Goal: Information Seeking & Learning: Learn about a topic

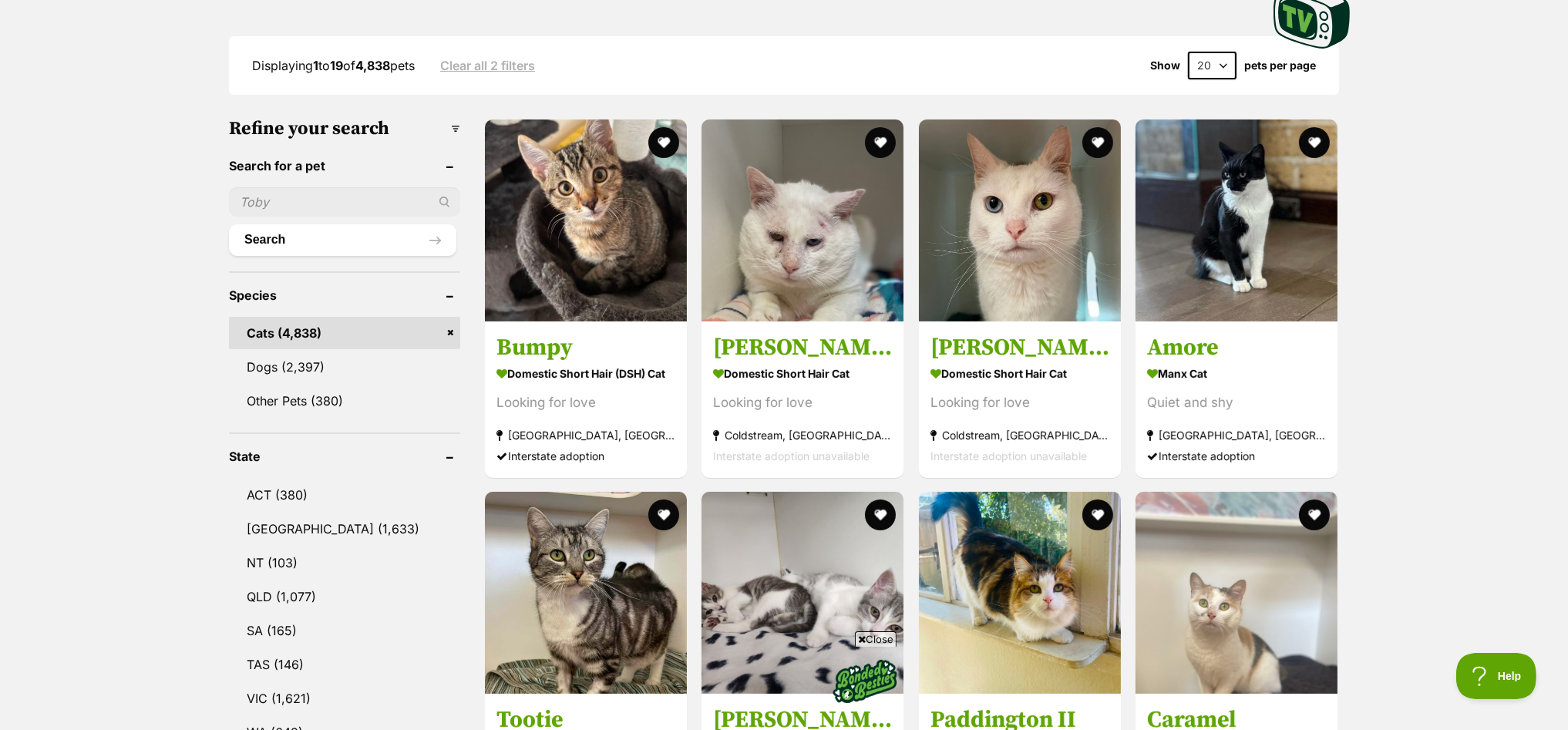
scroll to position [674, 0]
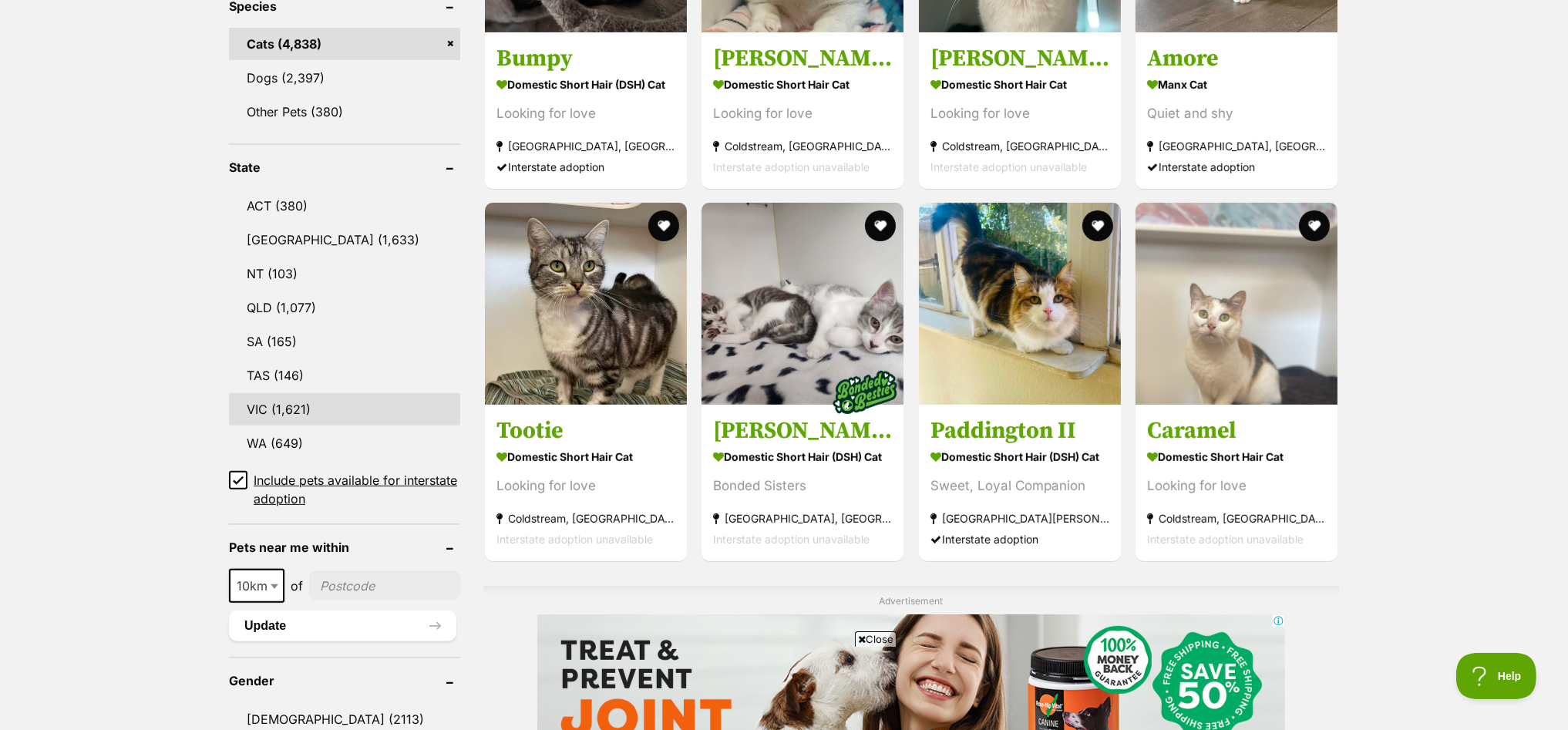
click at [260, 400] on link "VIC (1,621)" at bounding box center [344, 409] width 232 height 32
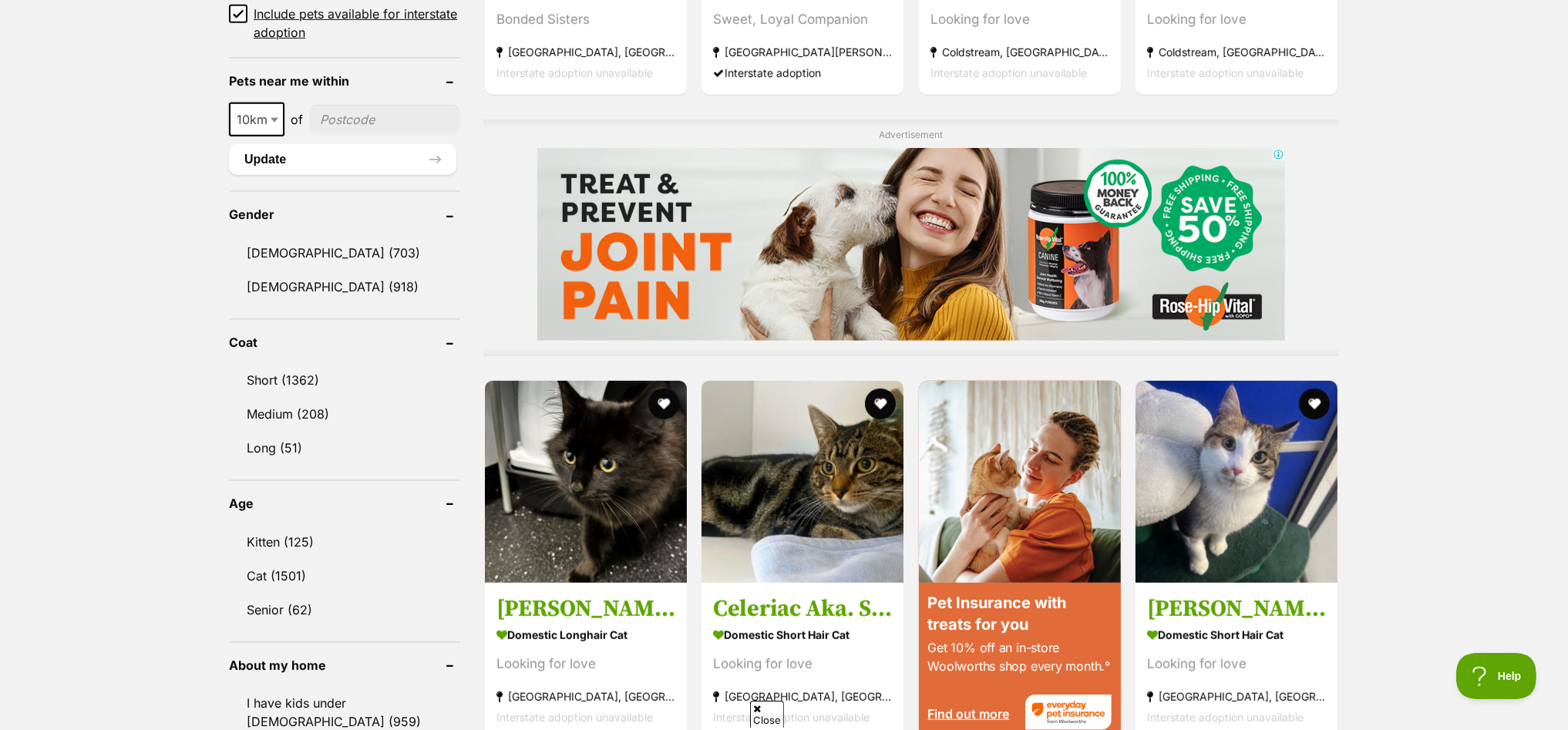
scroll to position [1156, 0]
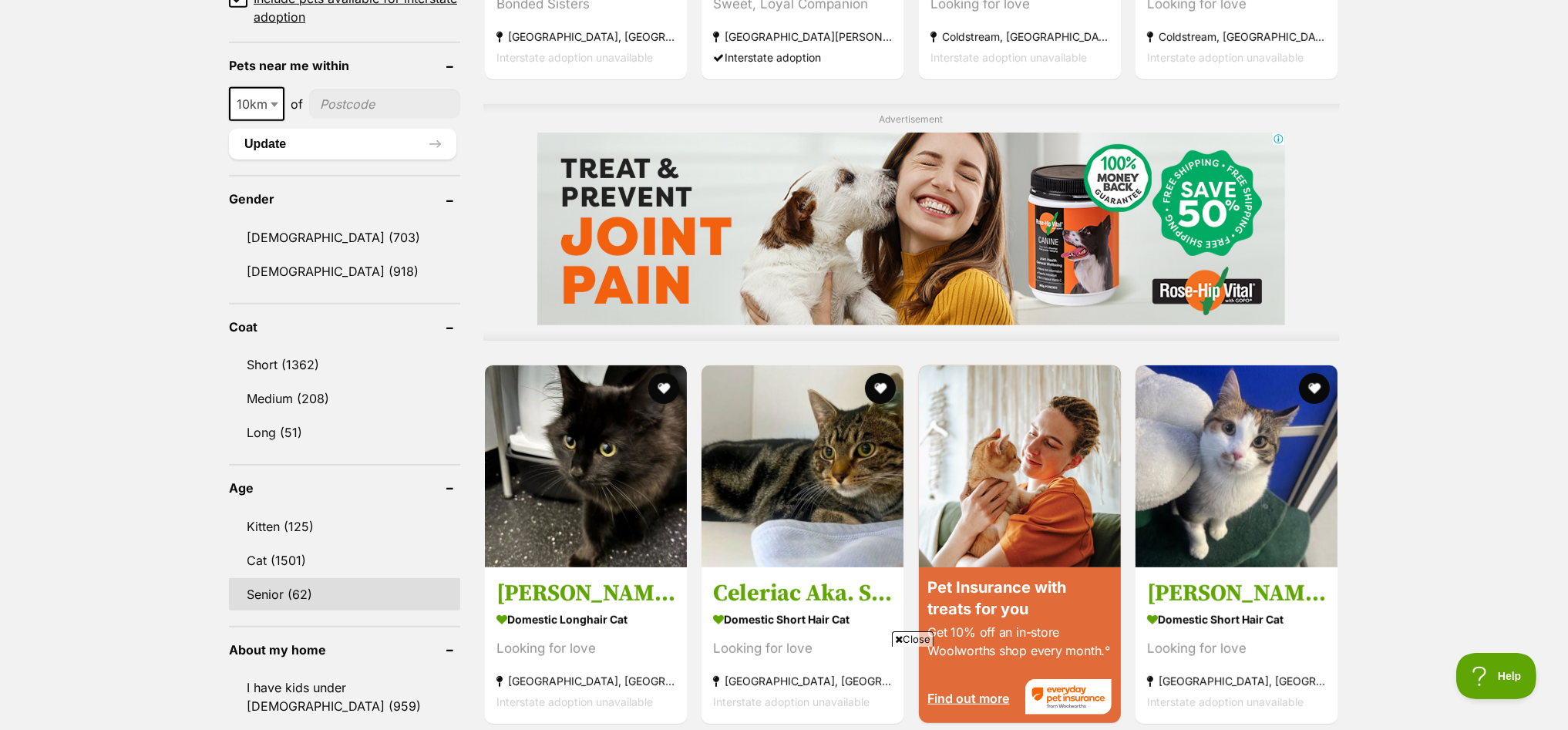
click at [266, 579] on link "Senior (62)" at bounding box center [344, 595] width 232 height 32
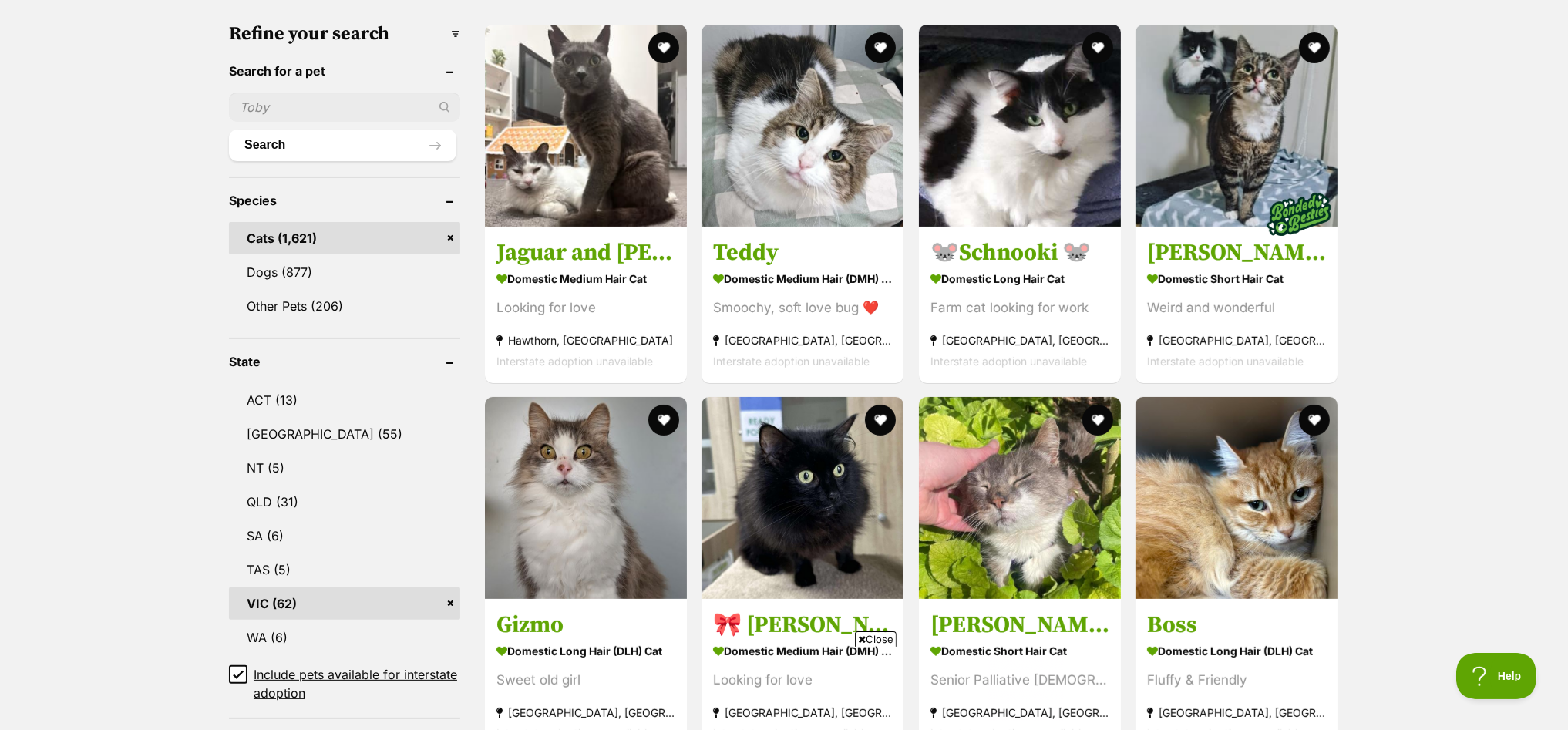
scroll to position [771, 0]
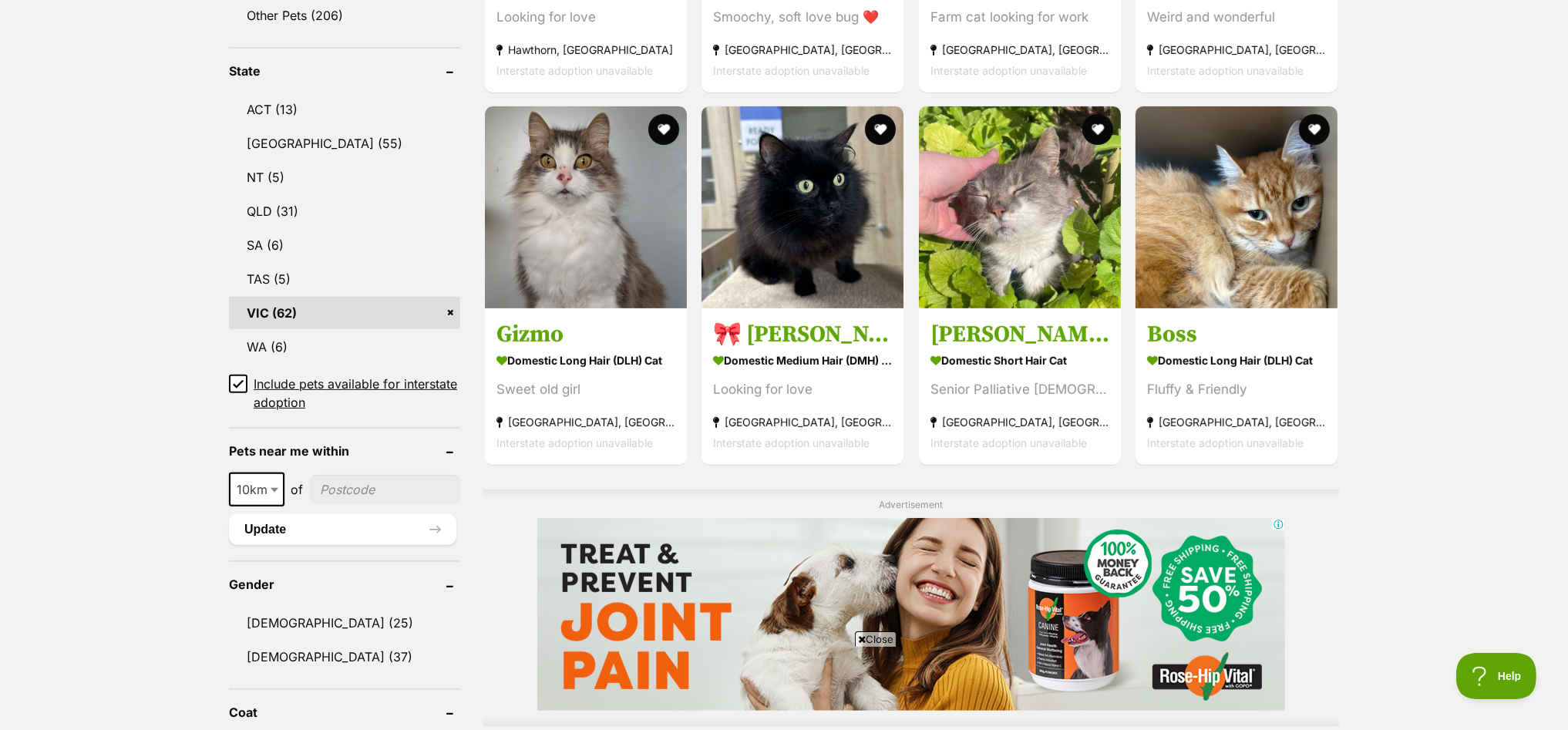
click at [282, 299] on link "VIC (62)" at bounding box center [344, 313] width 232 height 32
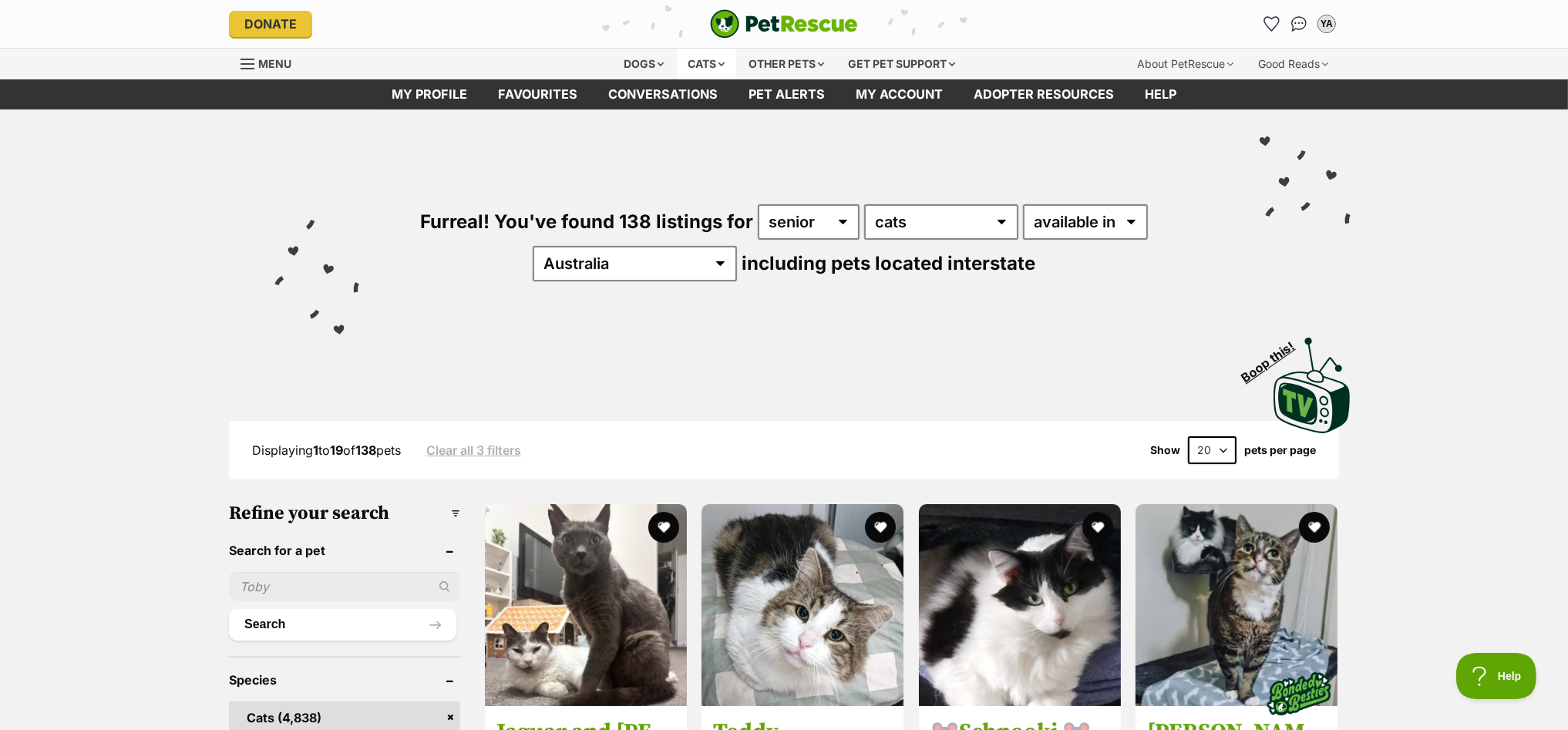
click at [709, 59] on div "Cats" at bounding box center [707, 63] width 59 height 31
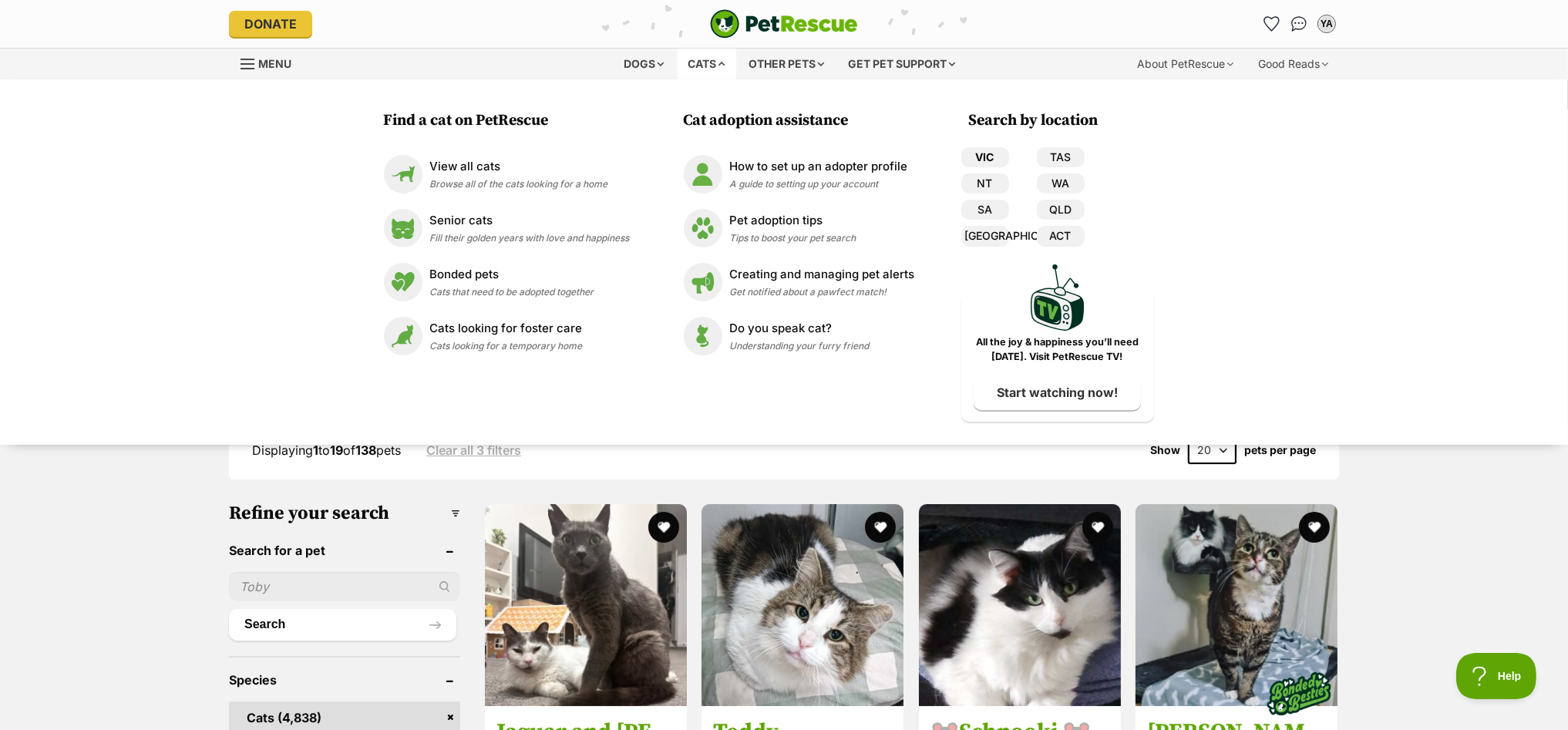
click at [993, 154] on link "VIC" at bounding box center [985, 157] width 48 height 20
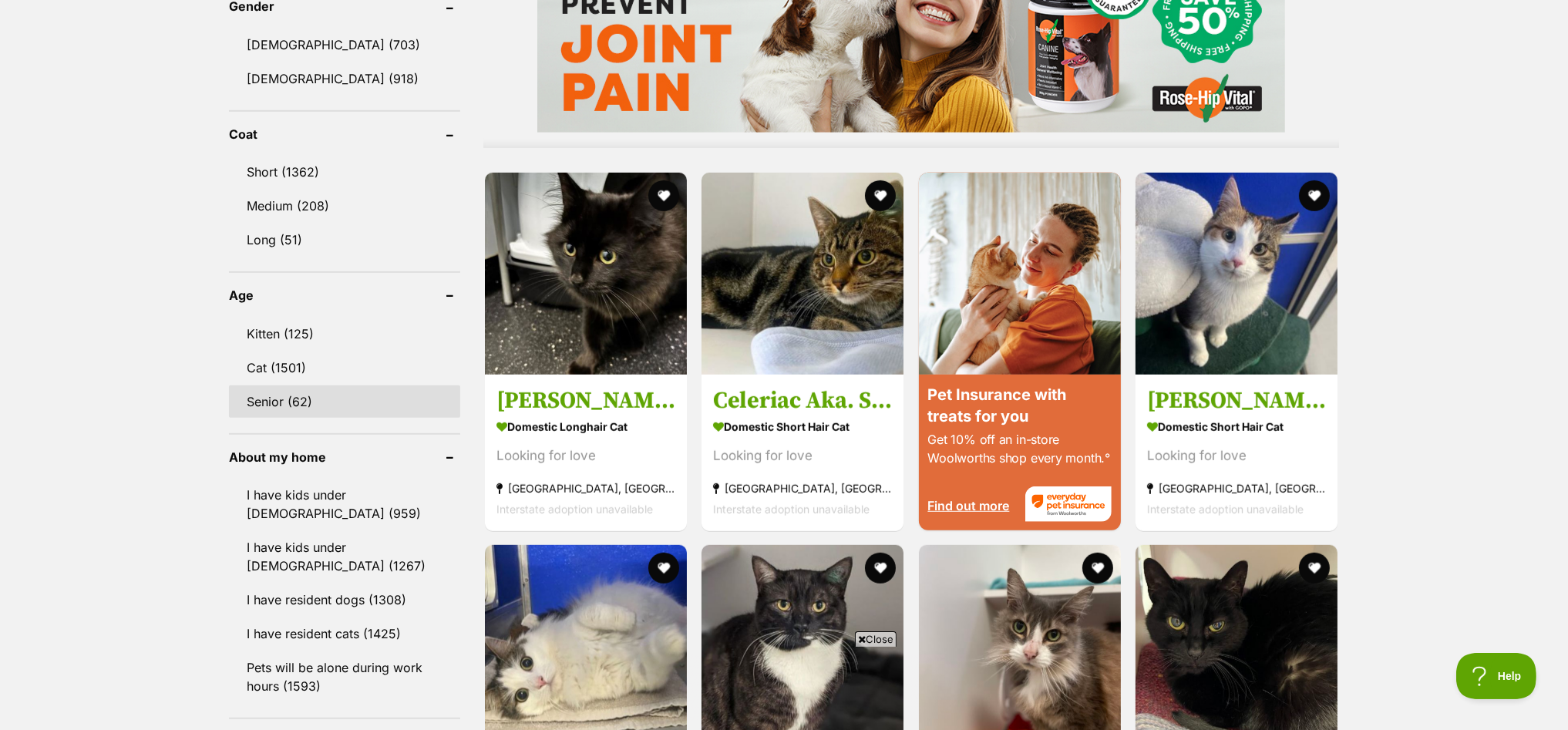
scroll to position [1639, 0]
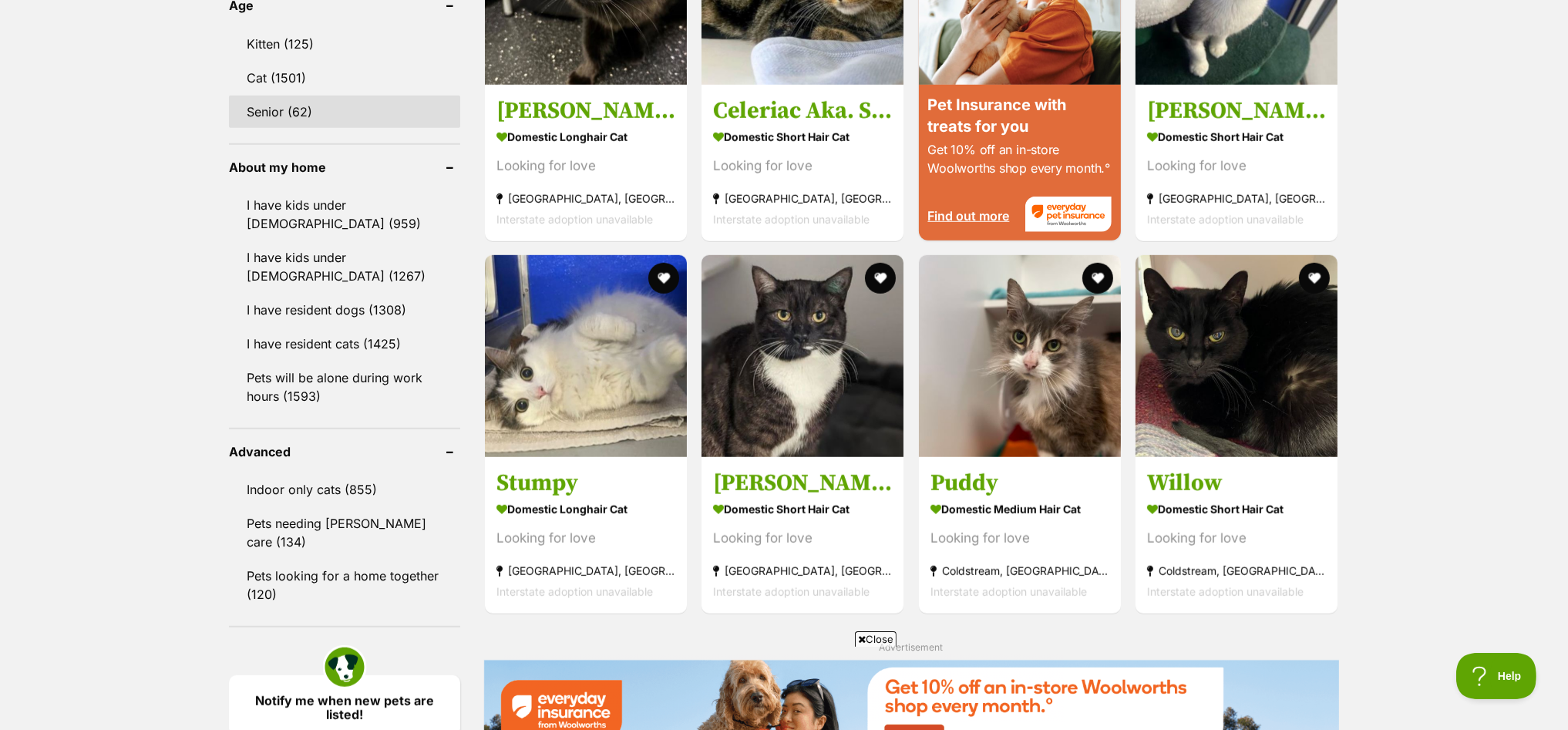
click at [269, 98] on link "Senior (62)" at bounding box center [344, 112] width 232 height 32
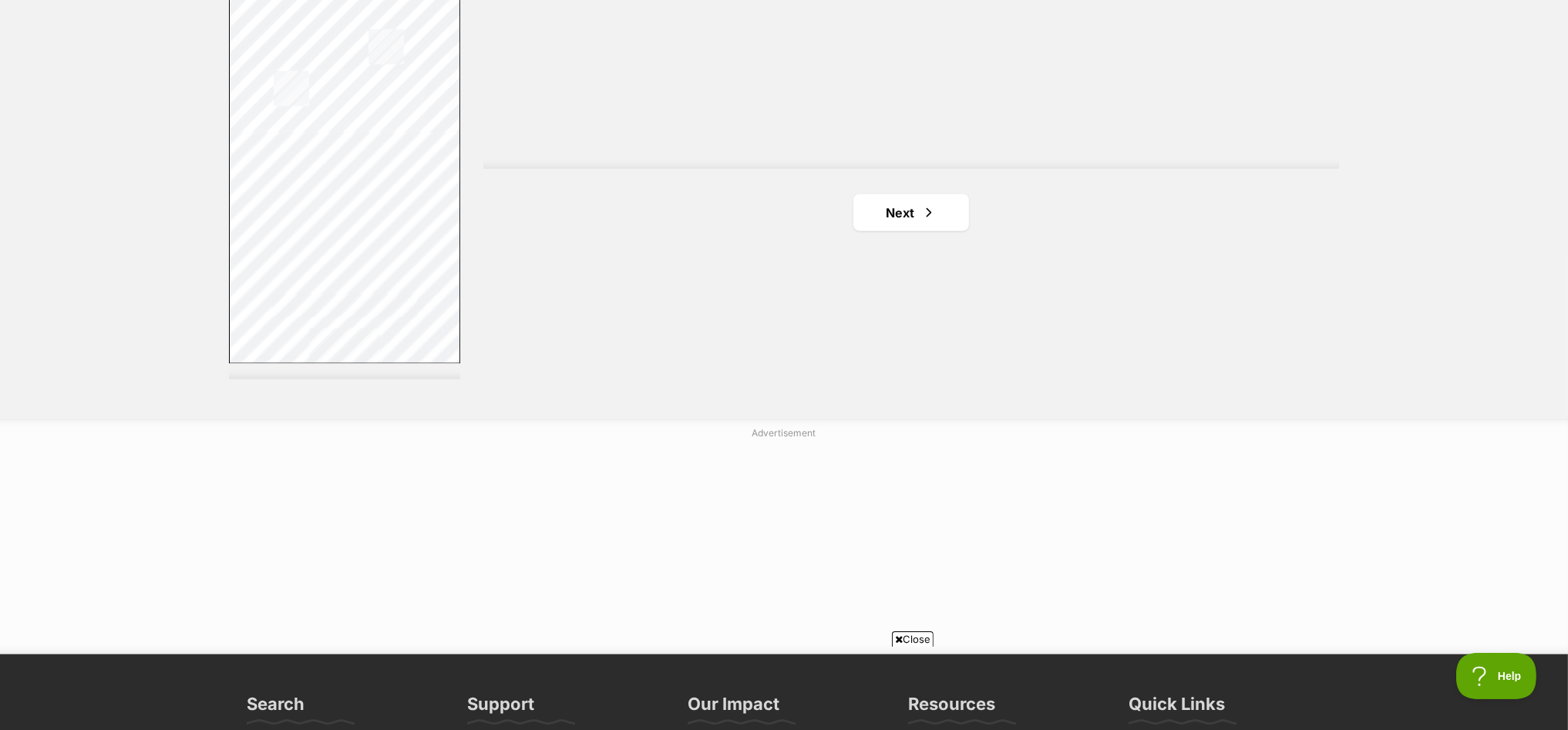
scroll to position [2892, 0]
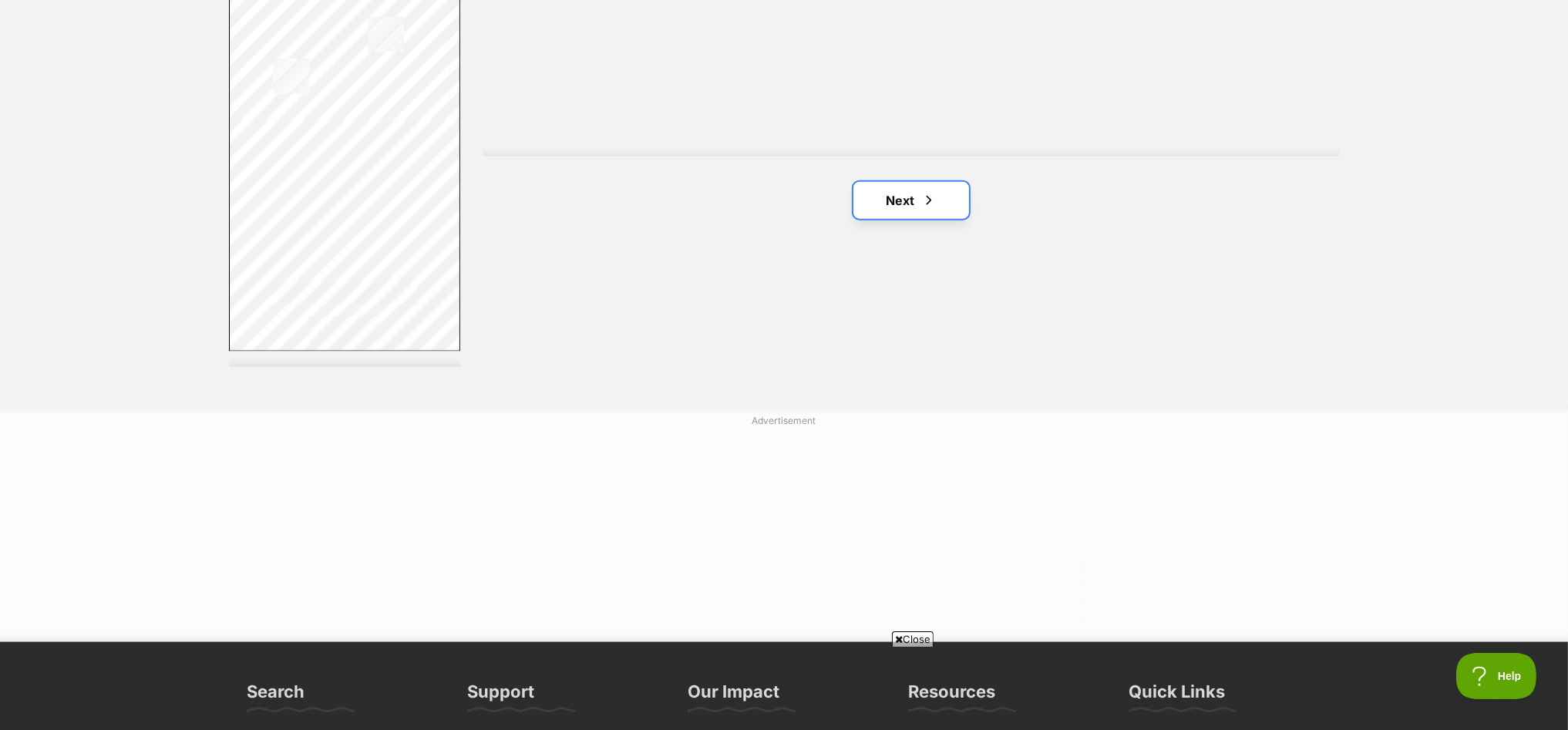
click at [890, 199] on link "Next" at bounding box center [911, 200] width 115 height 37
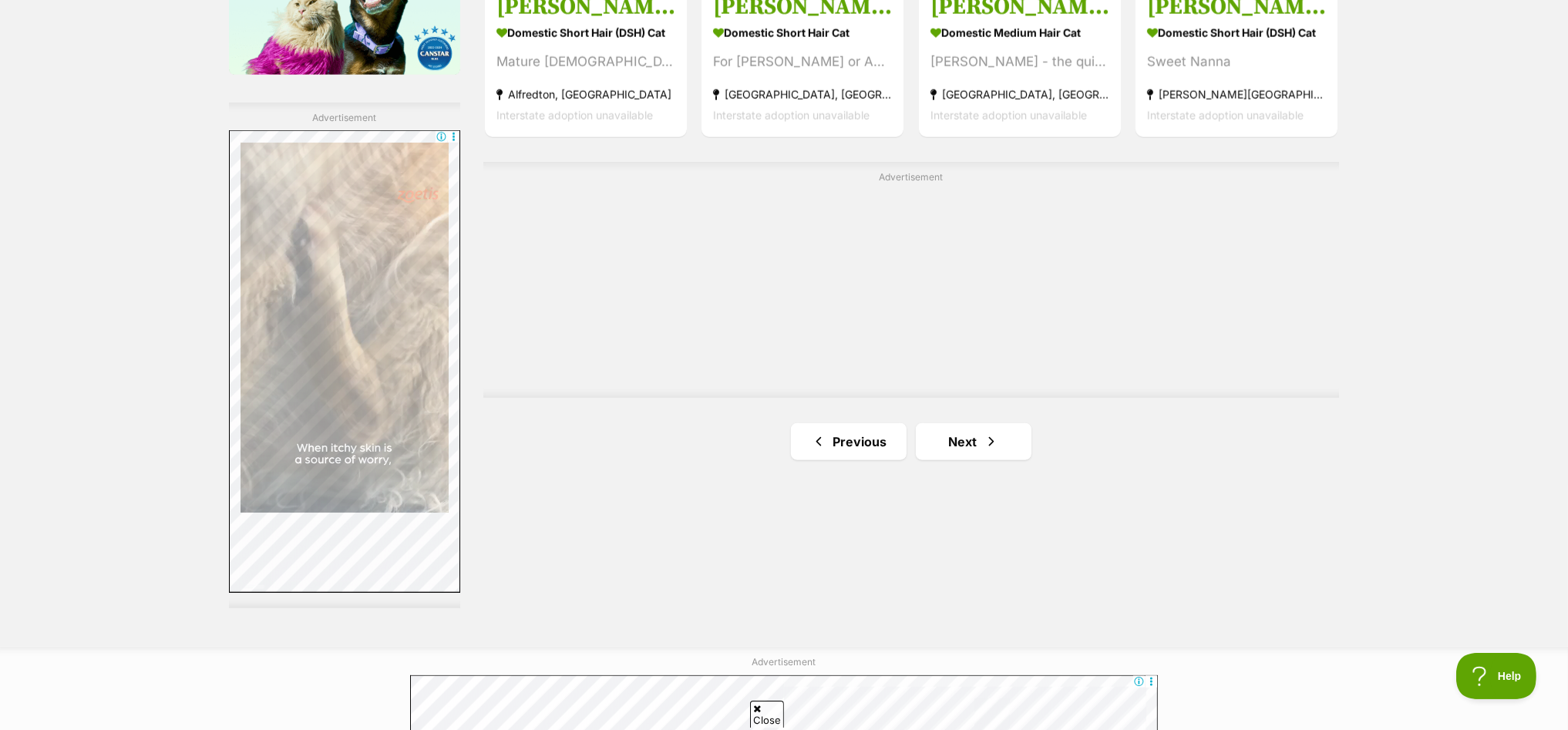
scroll to position [2699, 0]
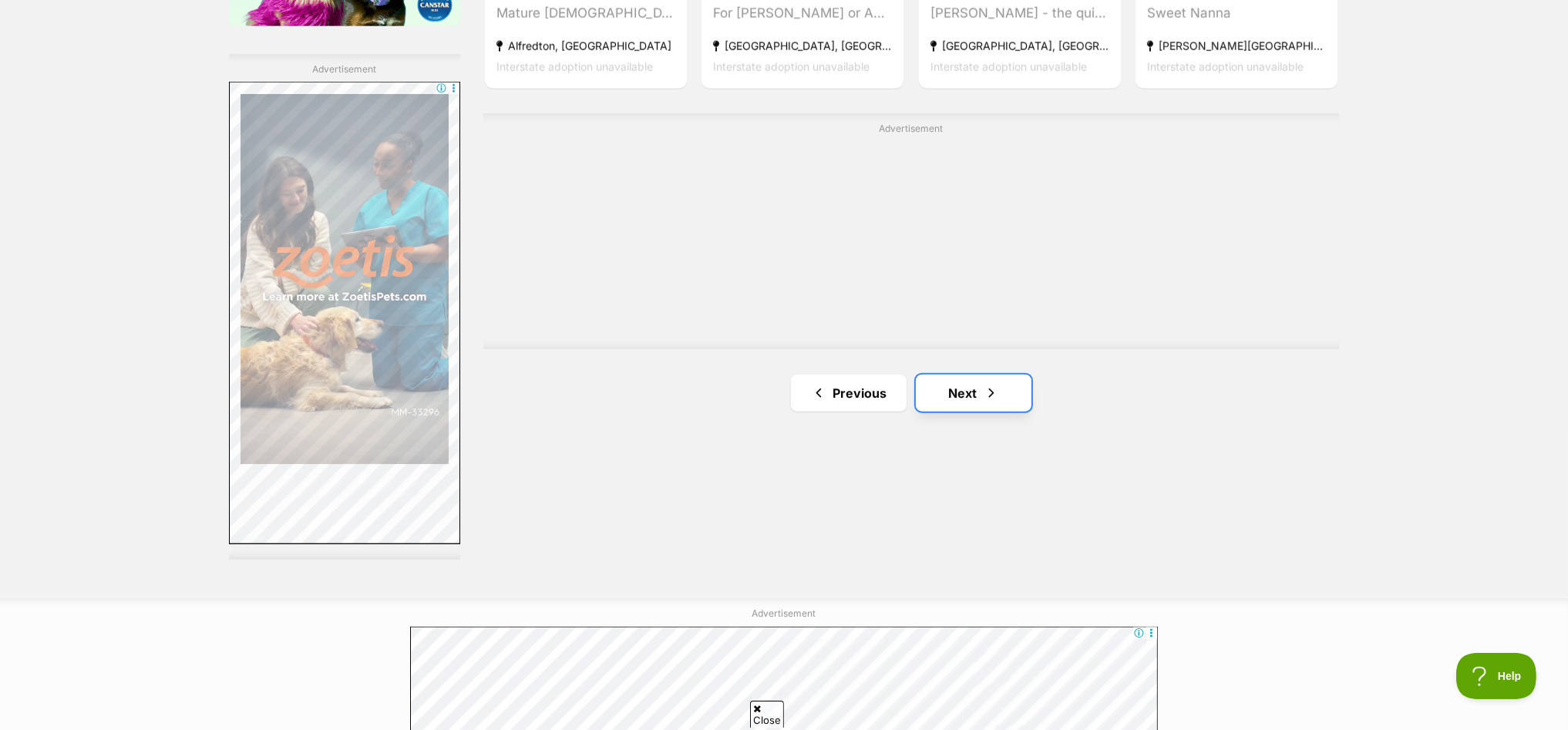
click at [953, 382] on link "Next" at bounding box center [974, 392] width 115 height 37
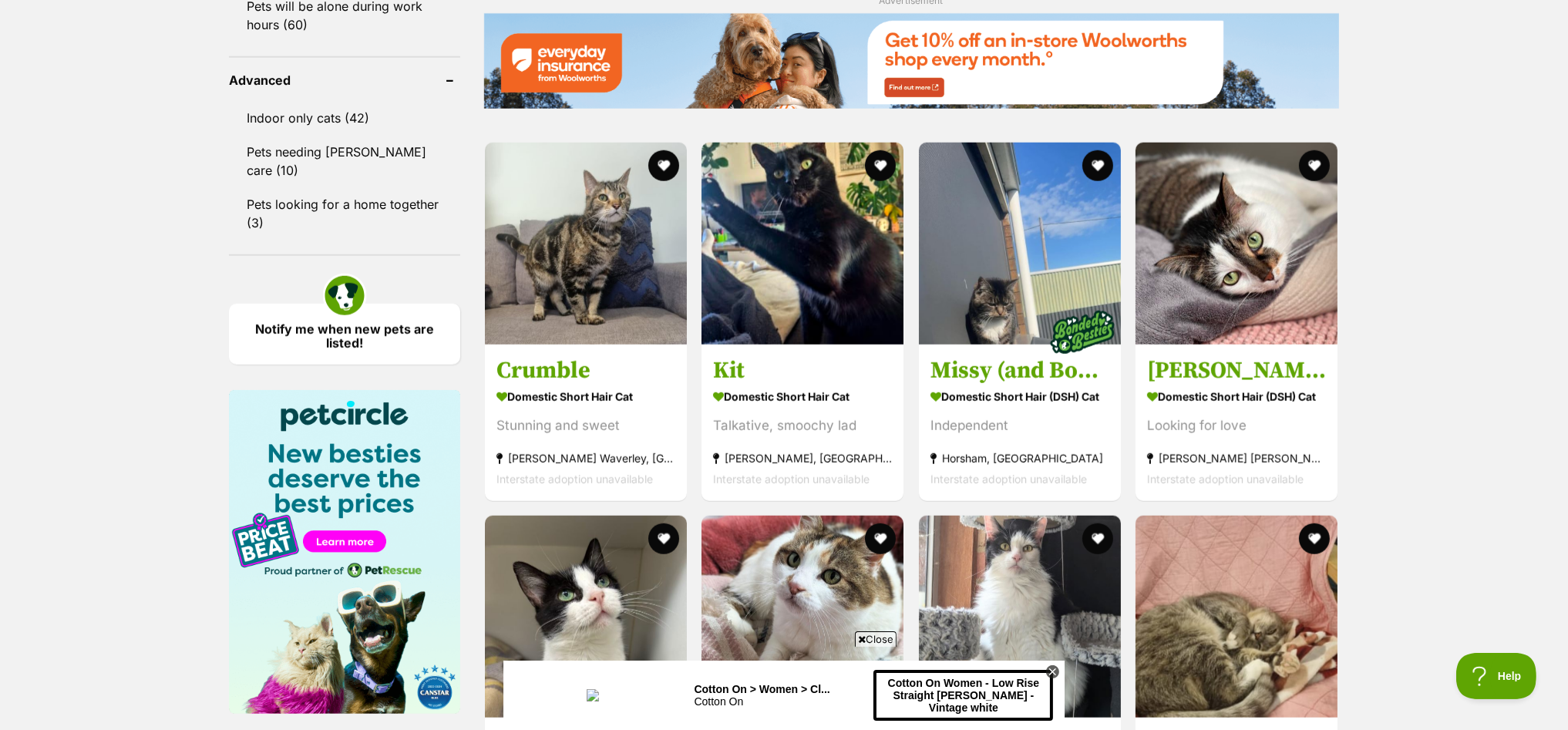
scroll to position [2024, 0]
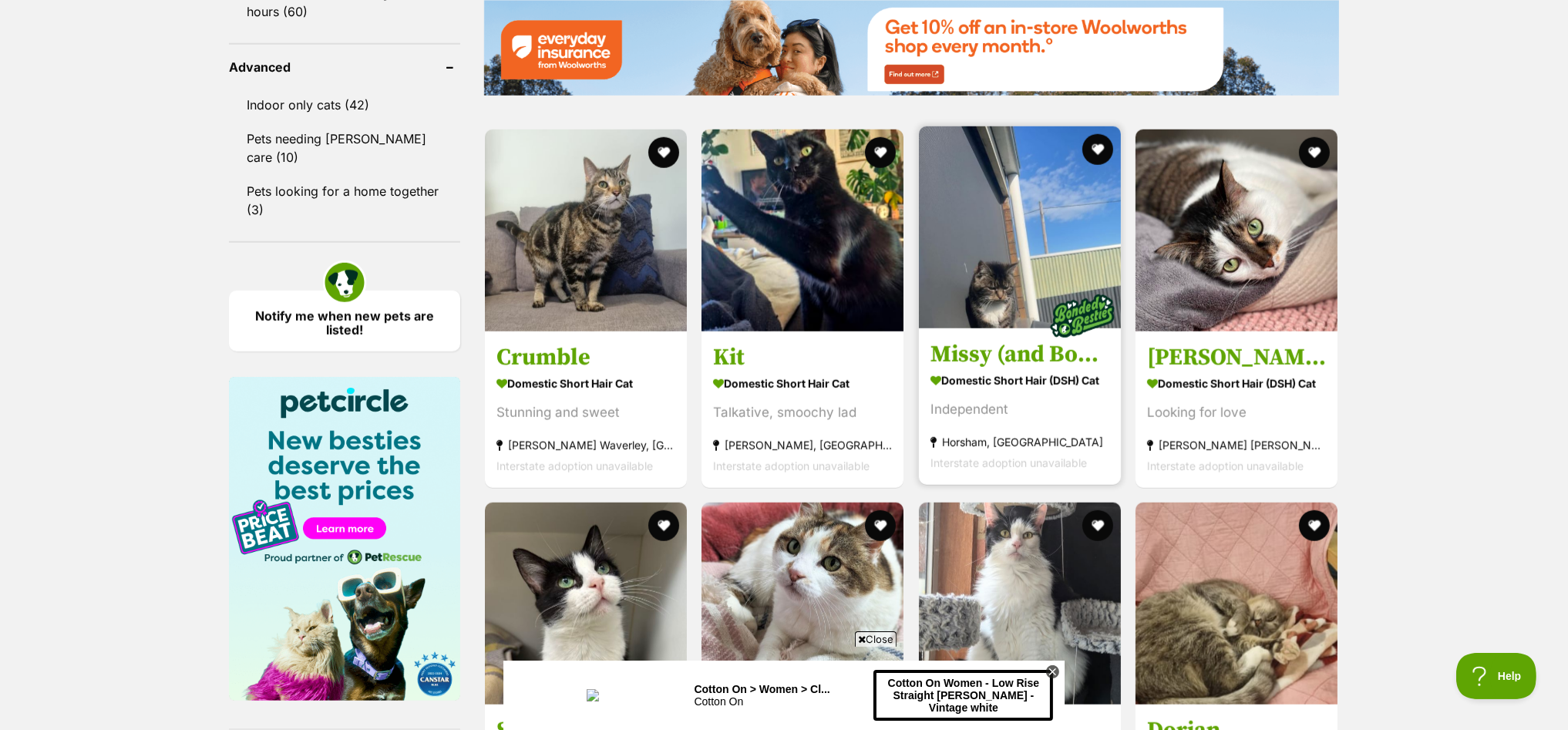
click at [1016, 197] on img at bounding box center [1020, 228] width 202 height 202
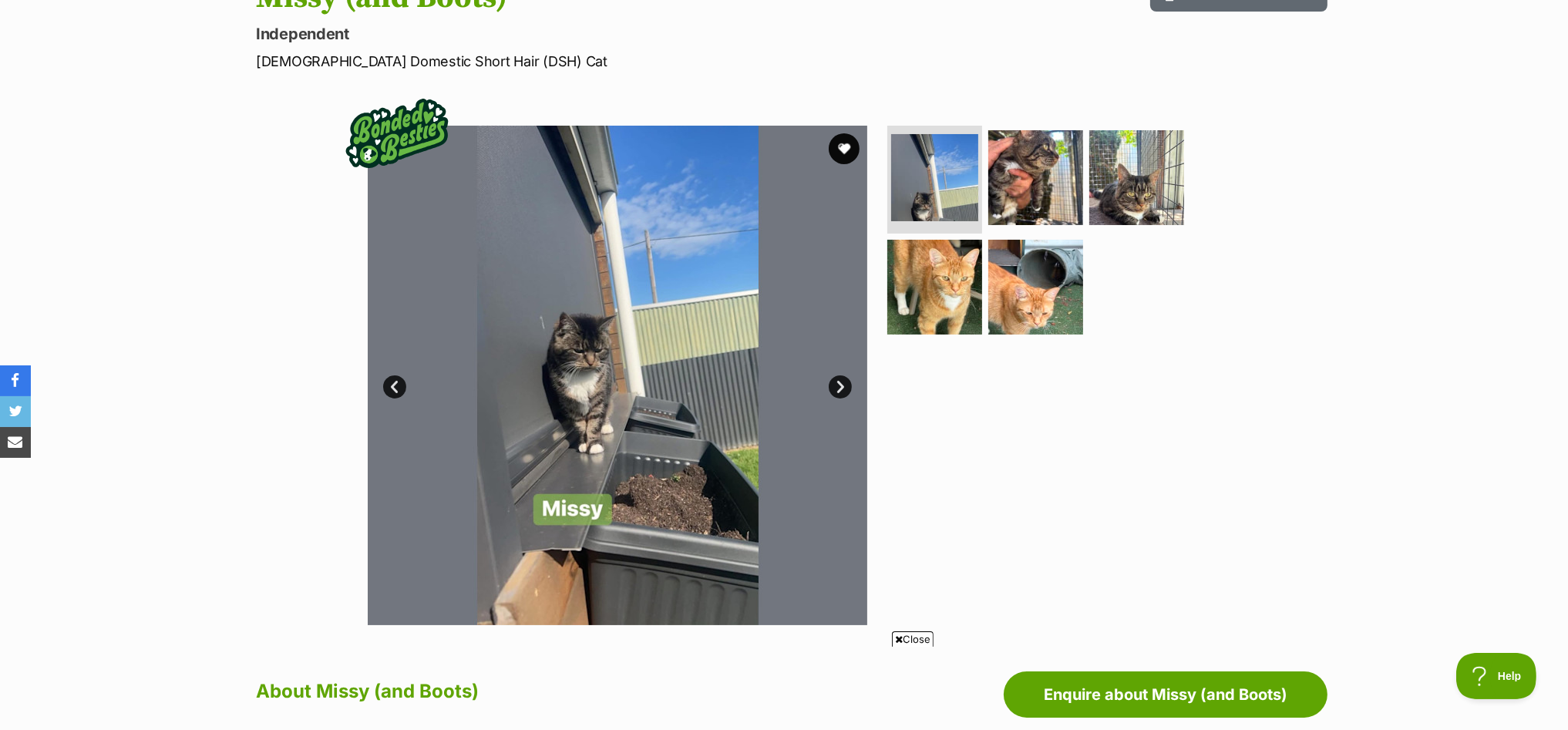
scroll to position [192, 0]
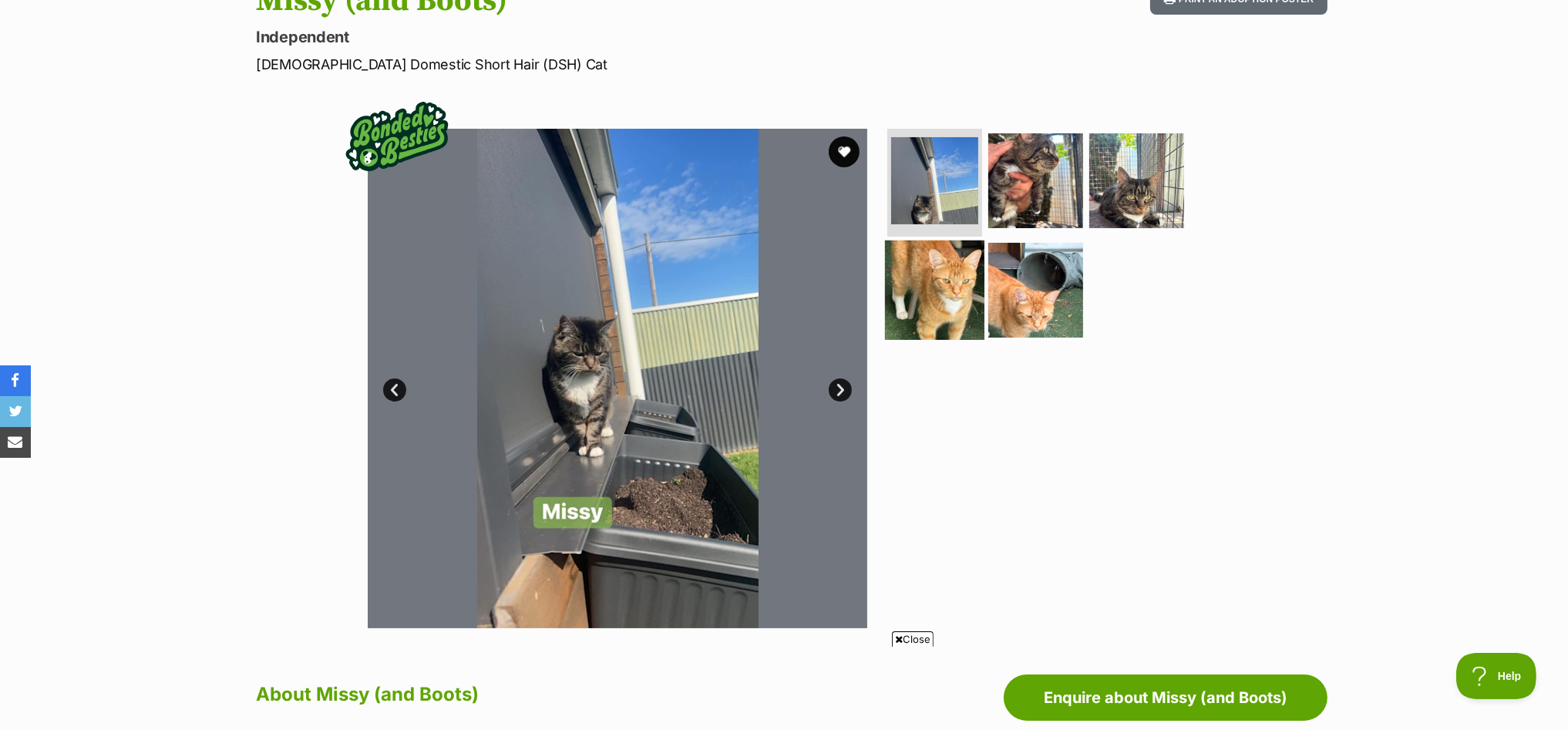
click at [935, 283] on img at bounding box center [934, 289] width 99 height 99
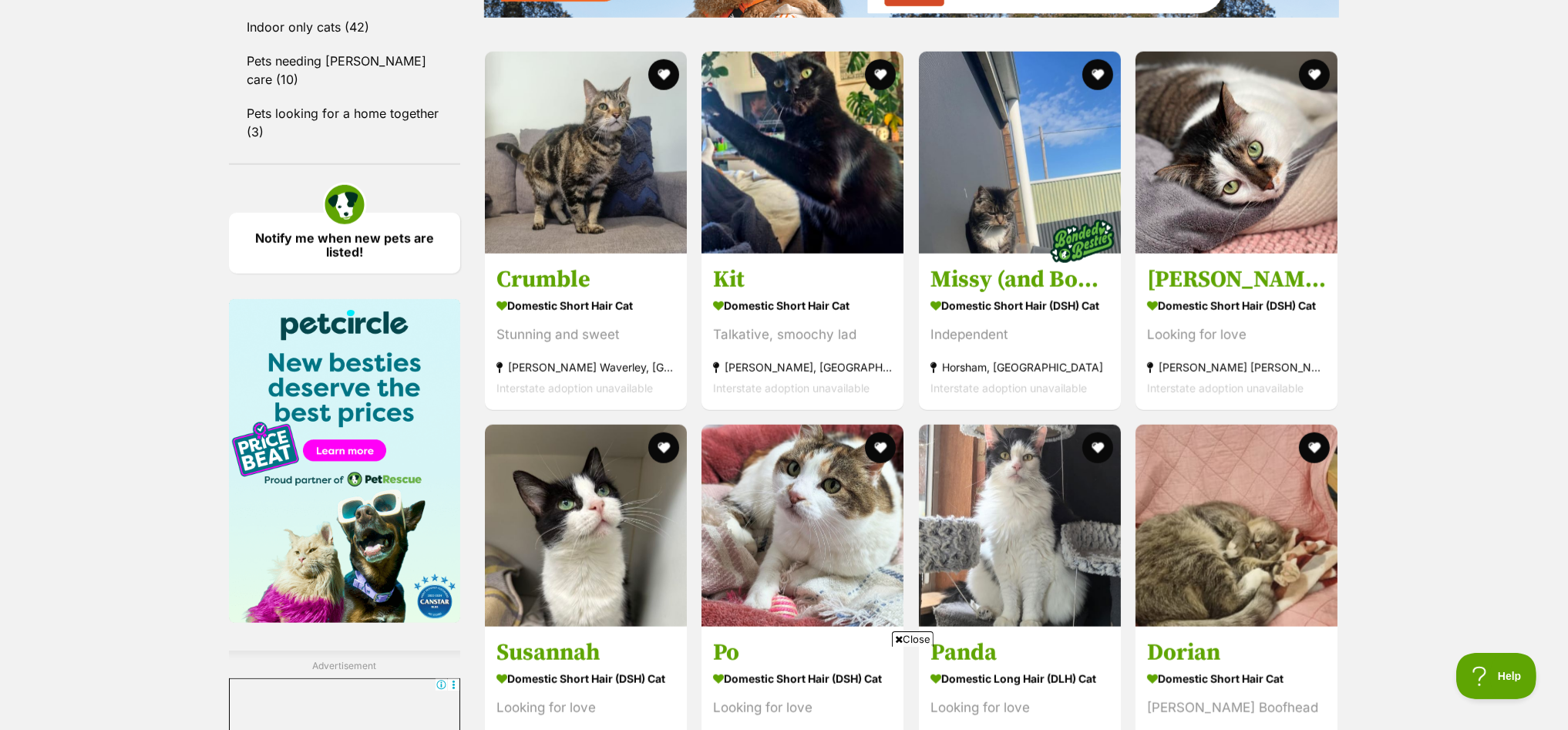
scroll to position [2409, 0]
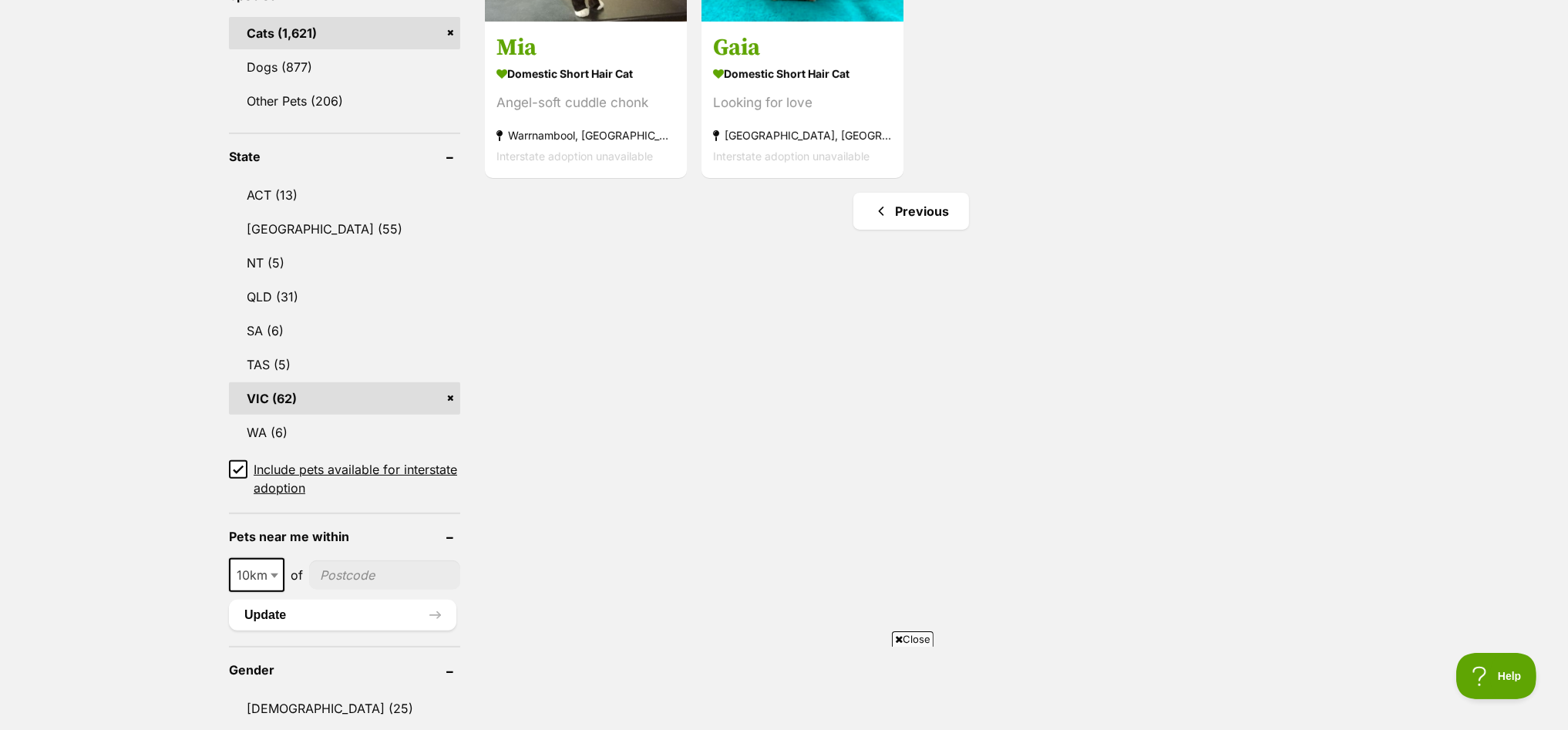
scroll to position [868, 0]
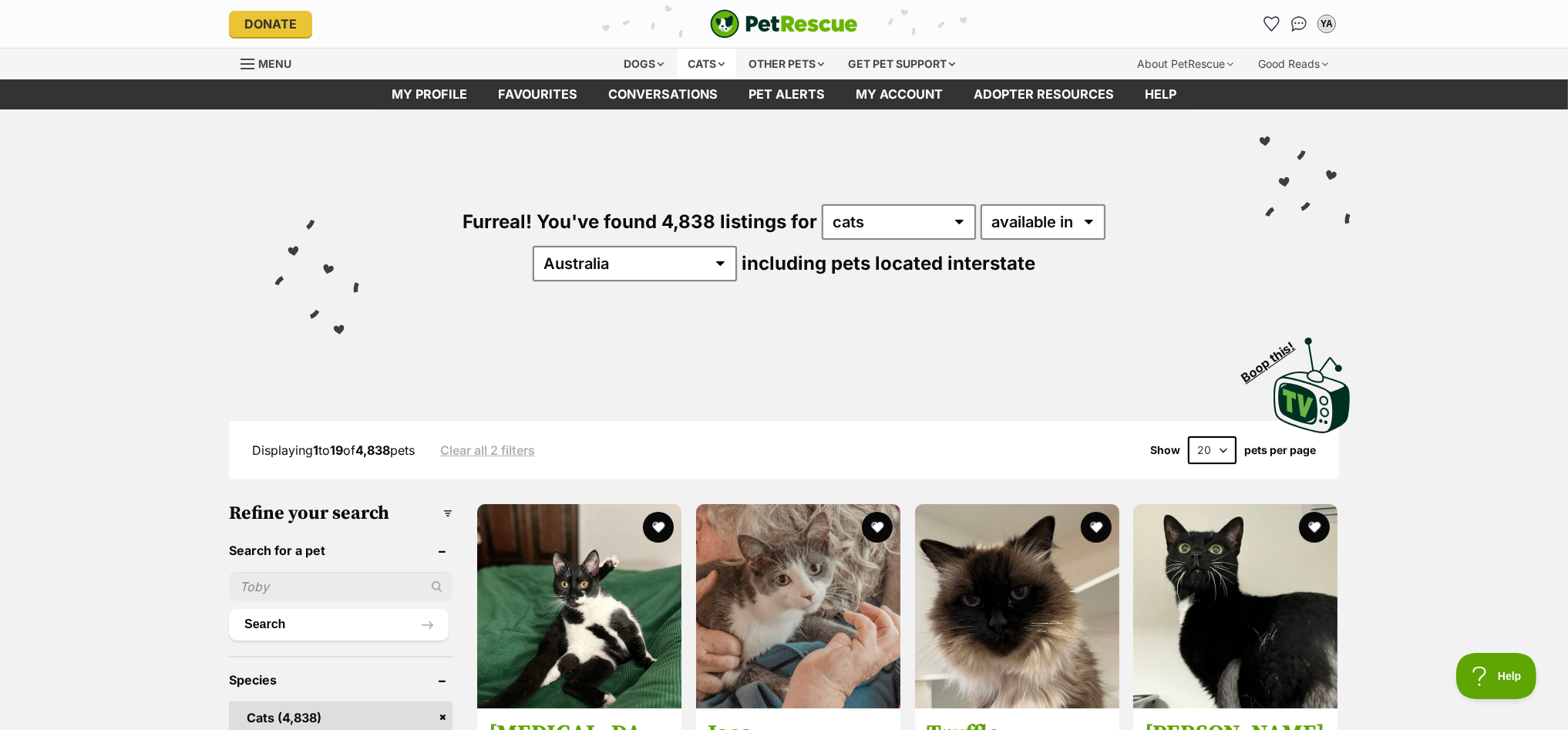
click at [696, 61] on div "Cats" at bounding box center [707, 63] width 59 height 31
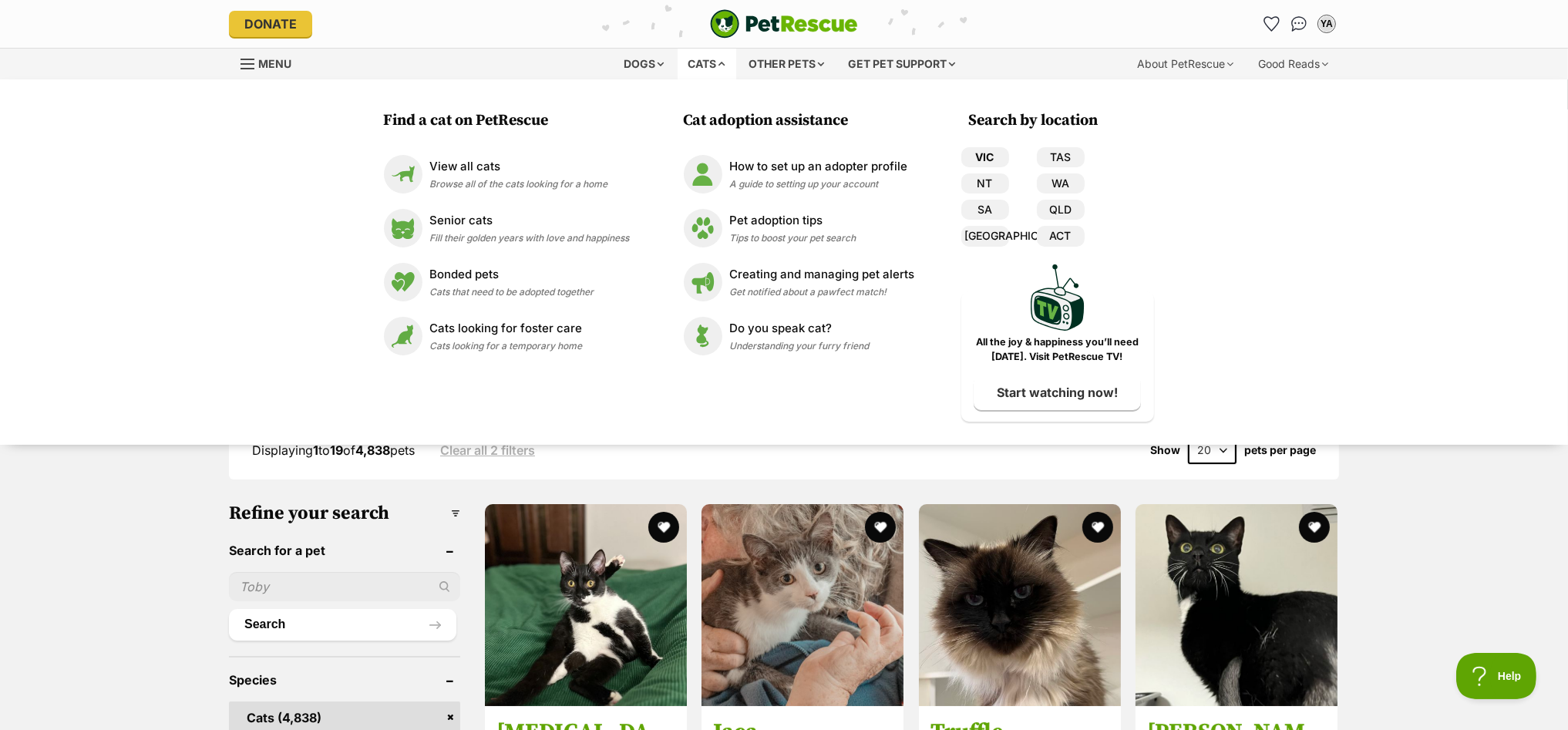
click at [986, 158] on link "VIC" at bounding box center [985, 157] width 48 height 20
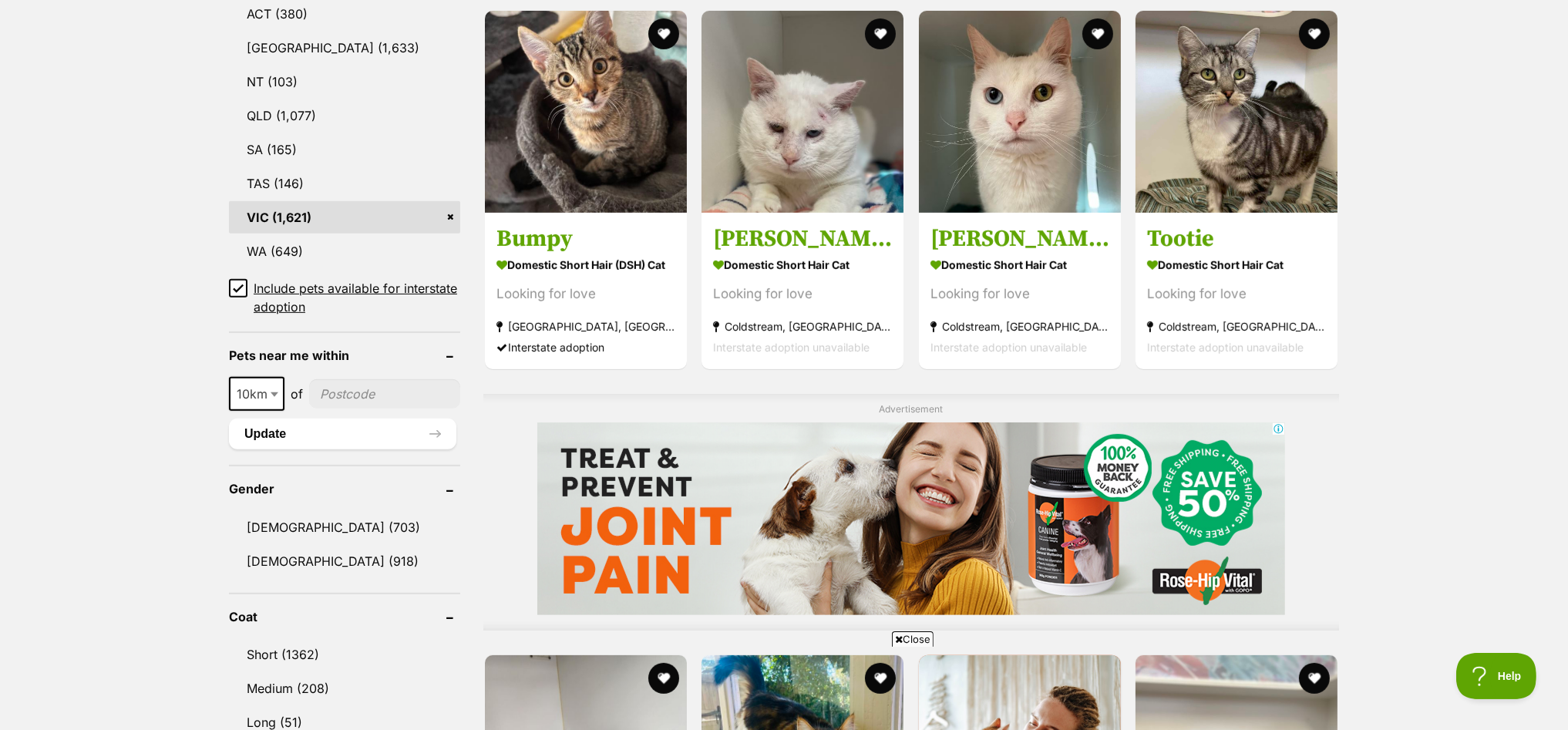
scroll to position [868, 0]
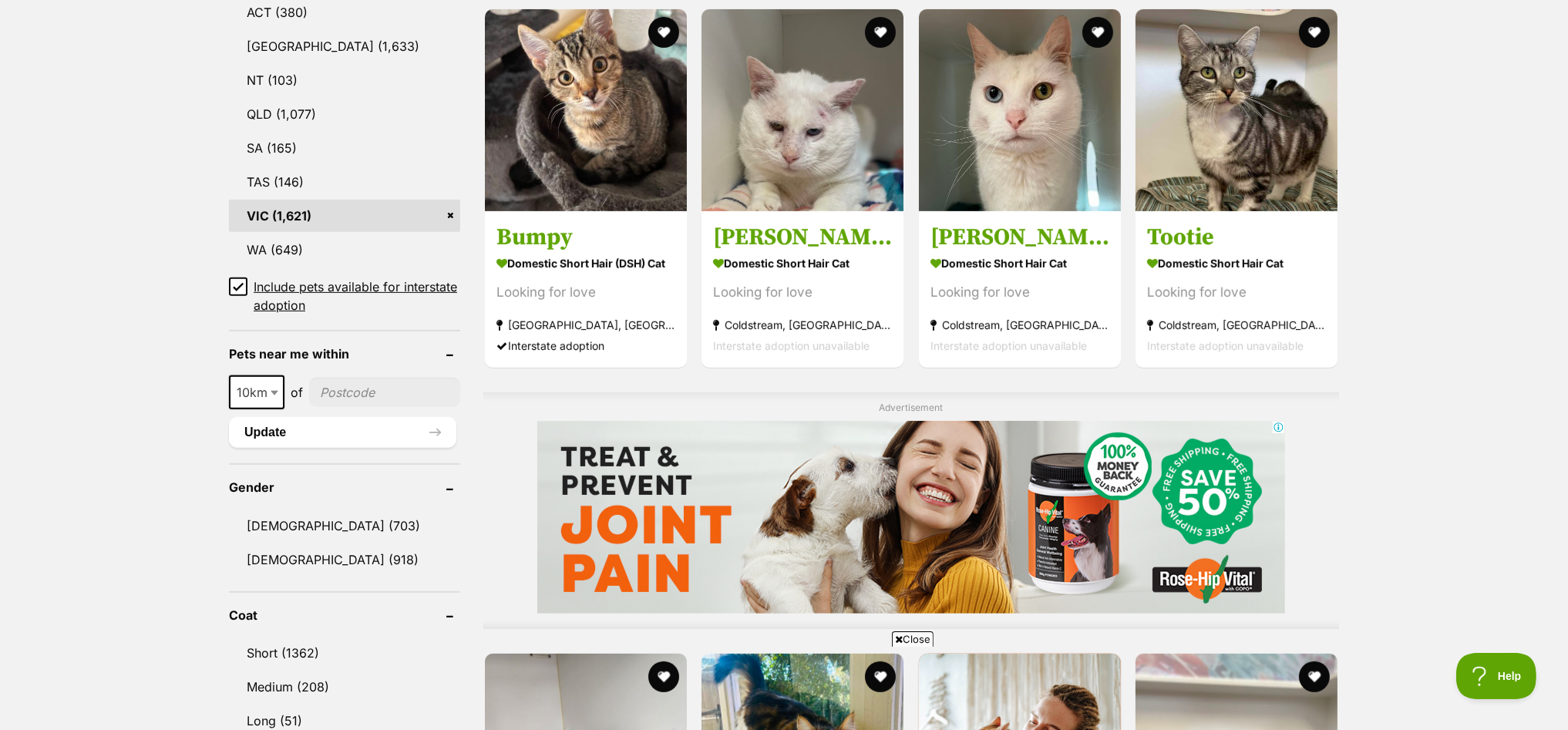
click at [335, 383] on input"] "postcode" at bounding box center [385, 392] width 151 height 29
type input"] "3000"
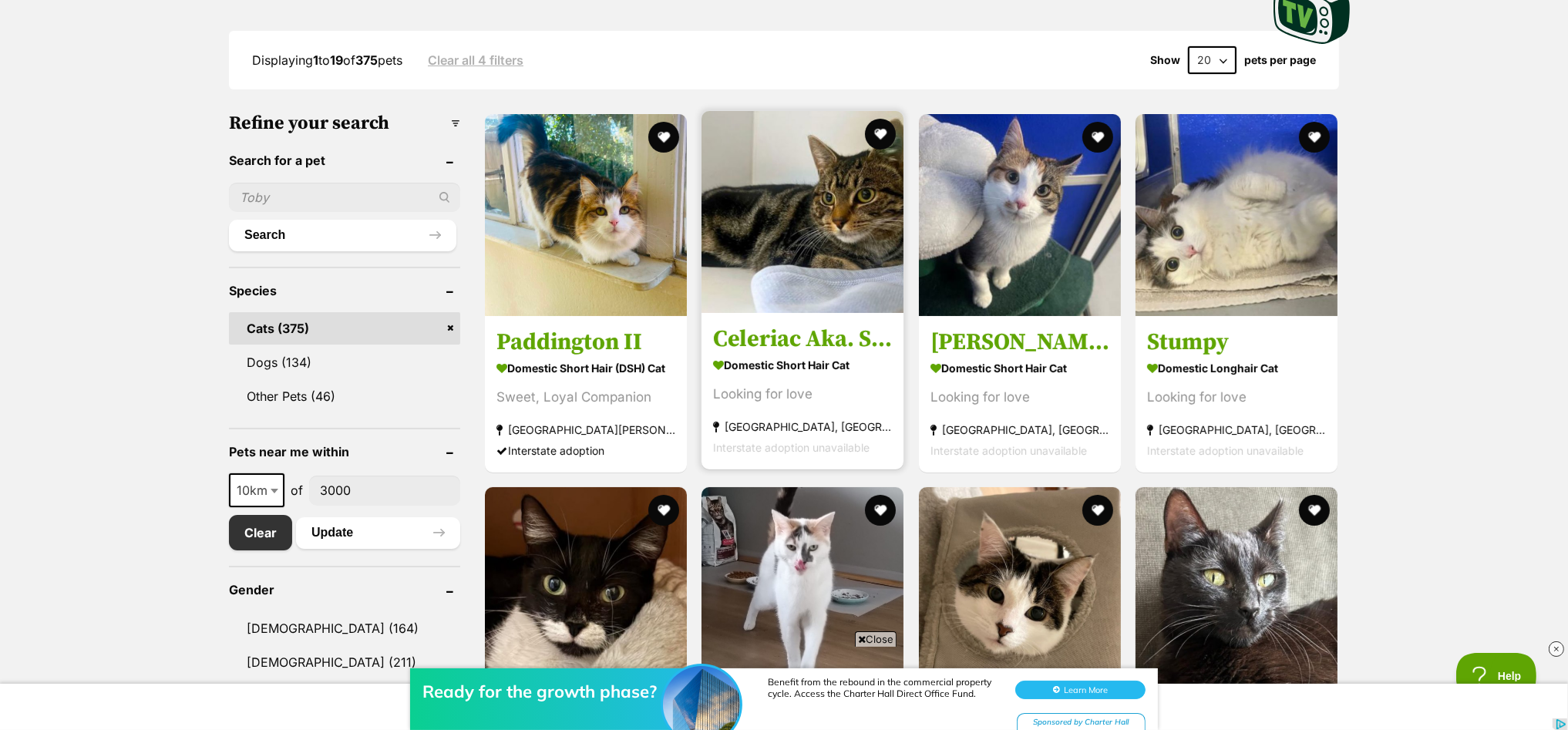
click at [823, 182] on img at bounding box center [802, 212] width 202 height 202
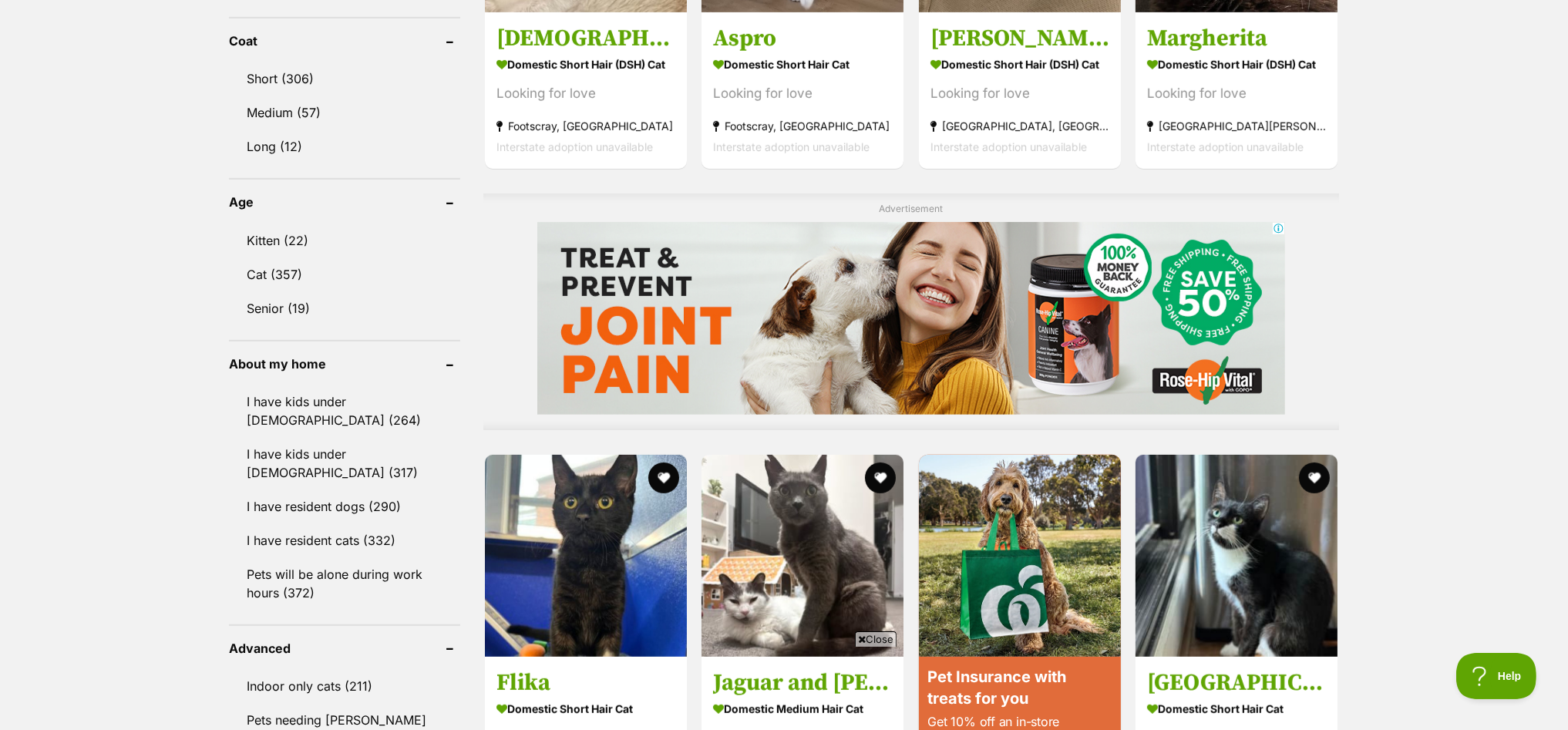
scroll to position [1349, 0]
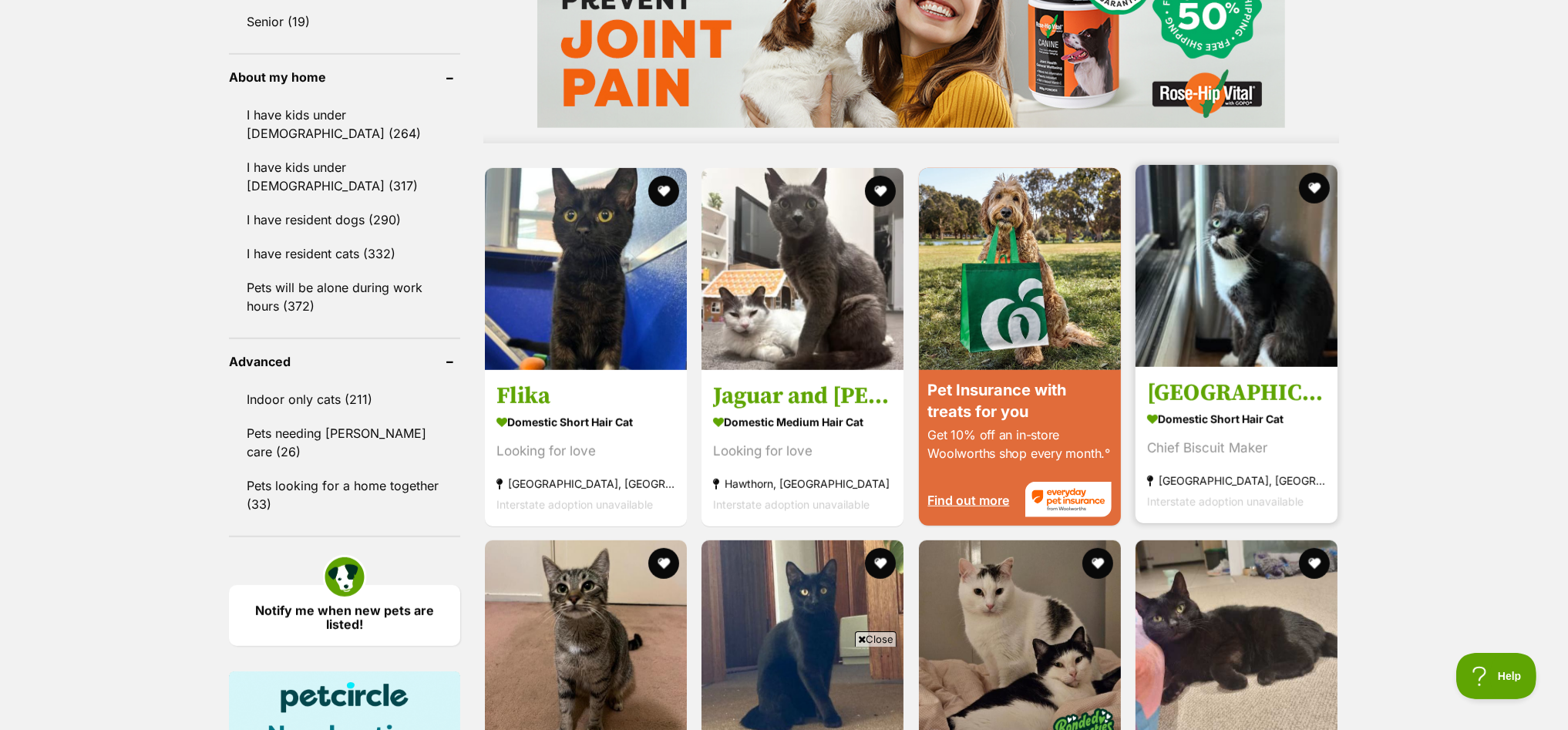
click at [1205, 268] on img at bounding box center [1237, 267] width 202 height 202
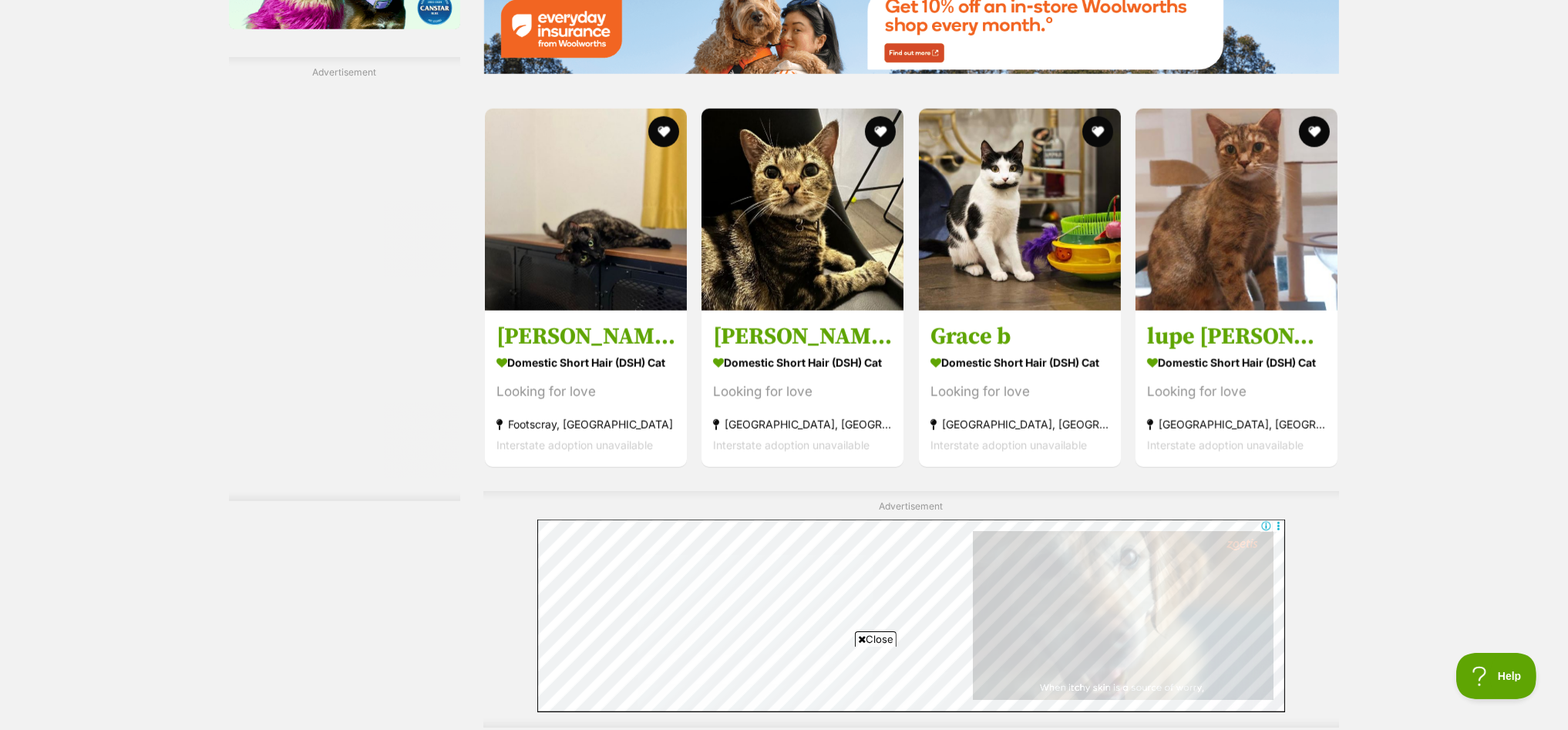
scroll to position [2691, 0]
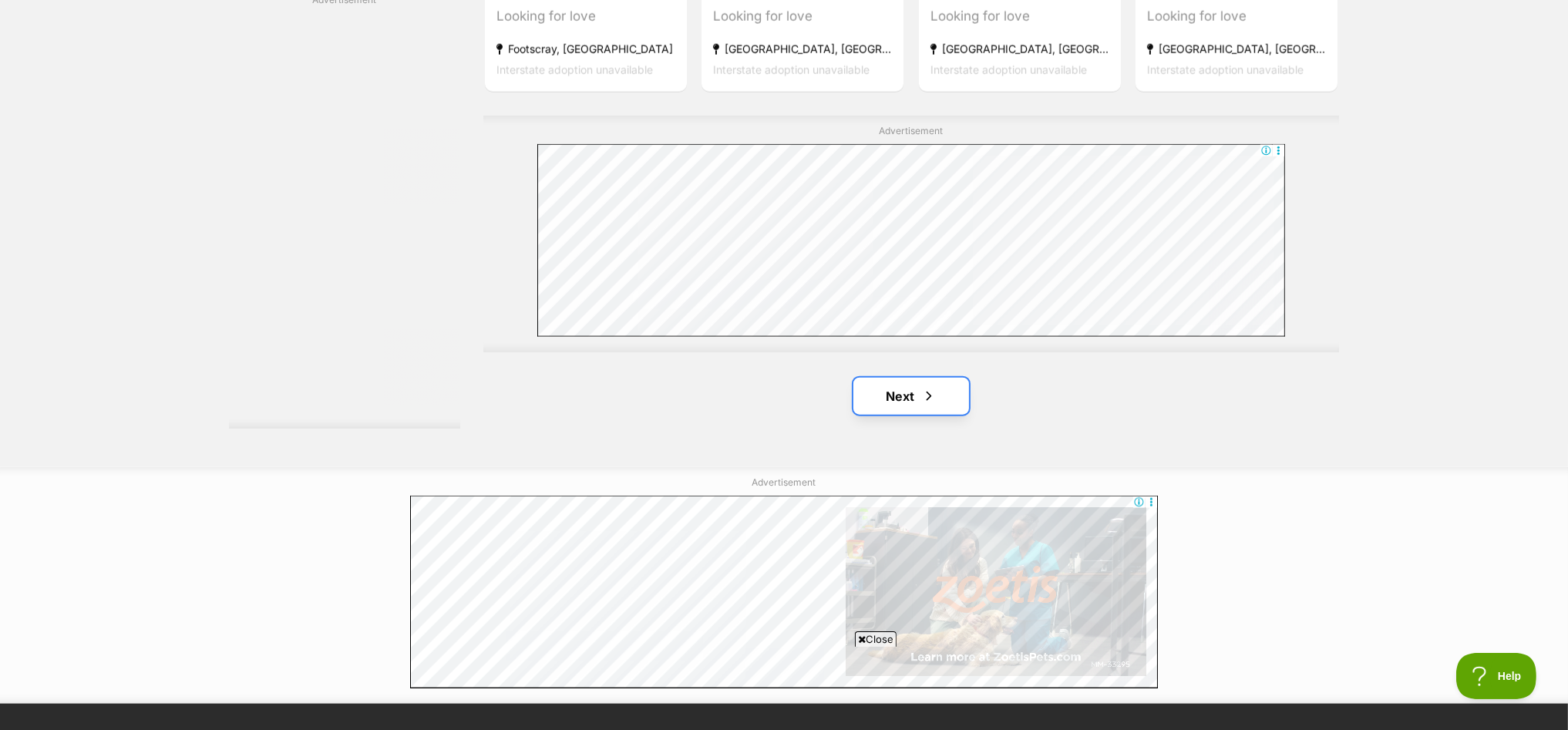
click at [900, 387] on link "Next" at bounding box center [911, 396] width 115 height 37
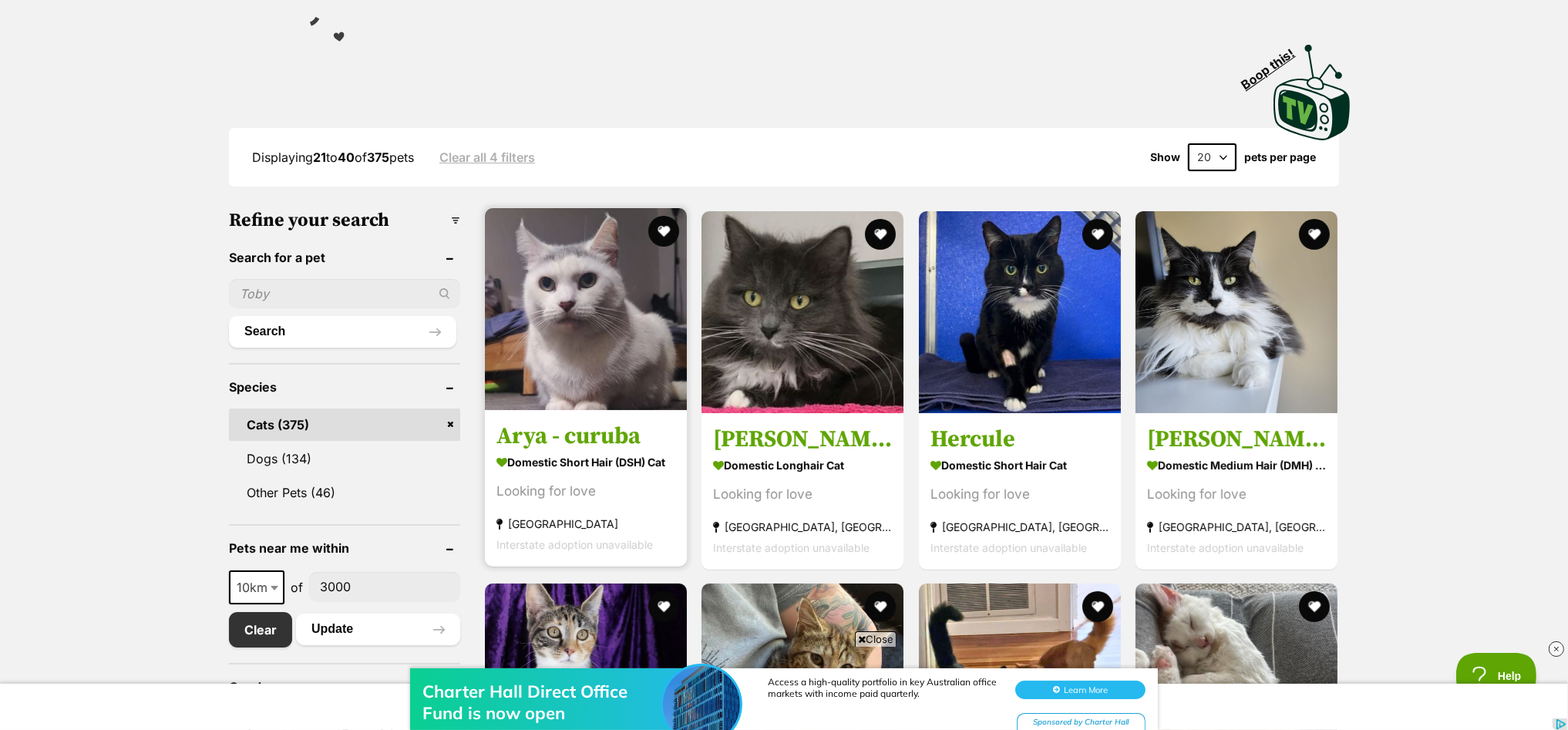
click at [545, 311] on img at bounding box center [586, 309] width 202 height 202
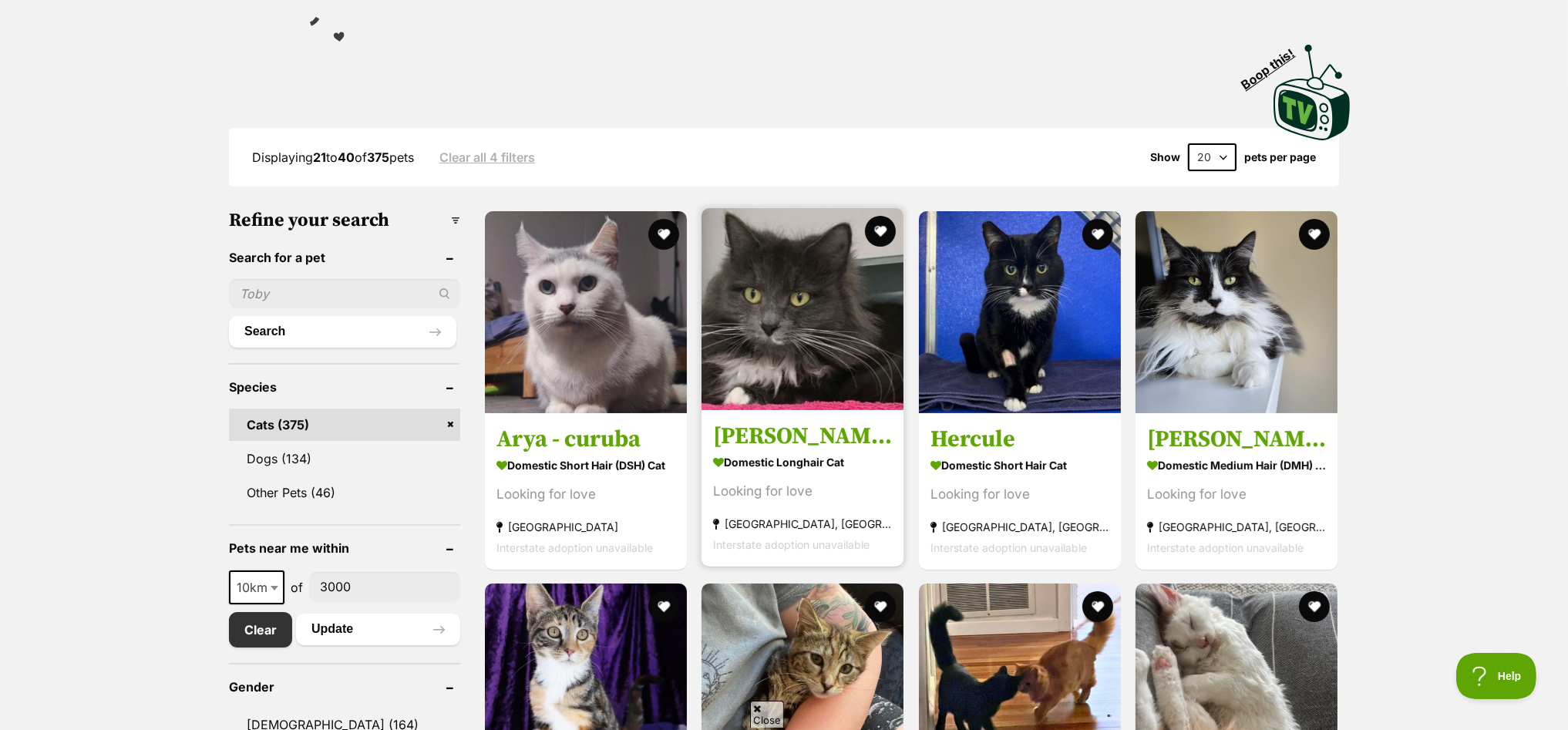
click at [813, 285] on img at bounding box center [802, 309] width 202 height 202
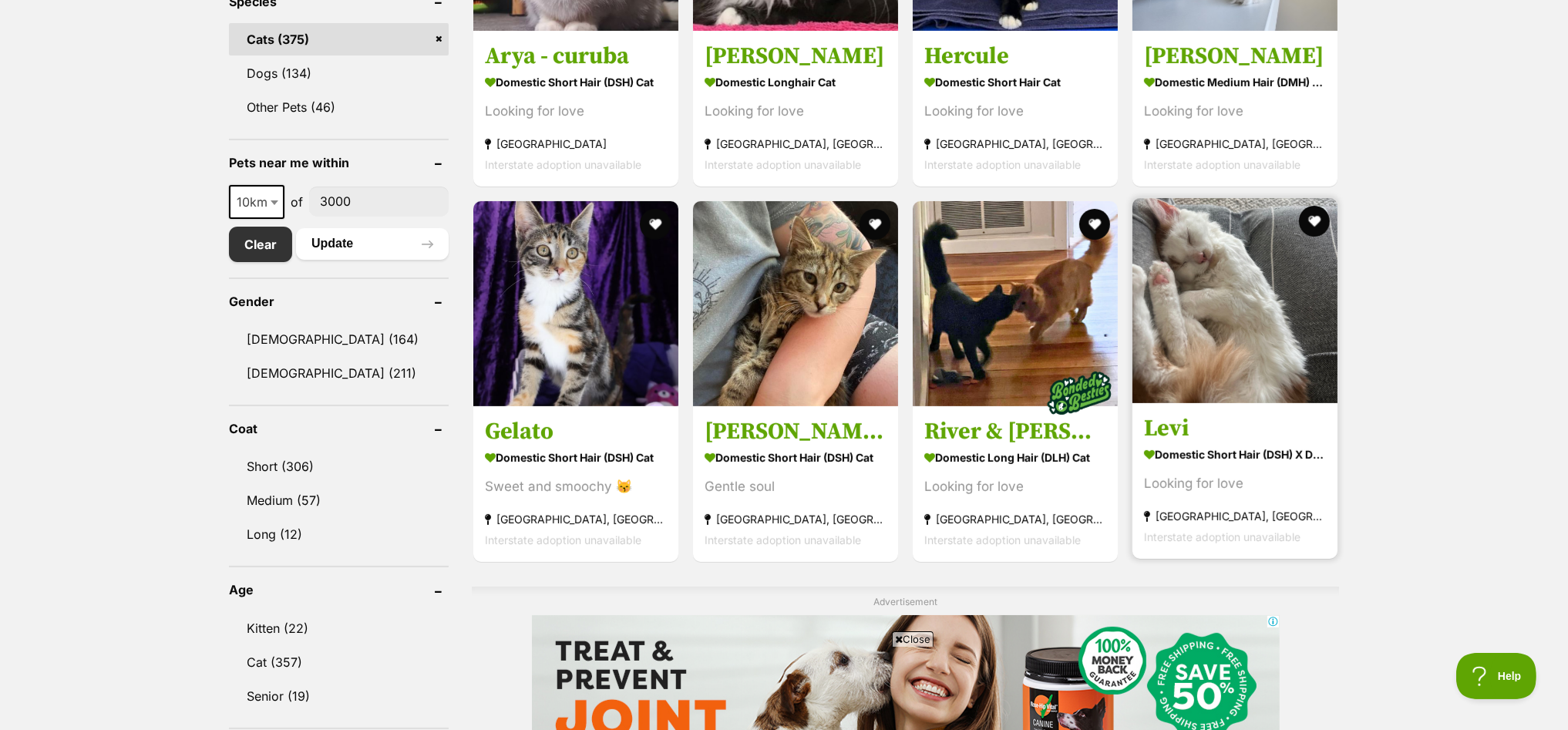
click at [1239, 262] on img at bounding box center [1234, 301] width 205 height 205
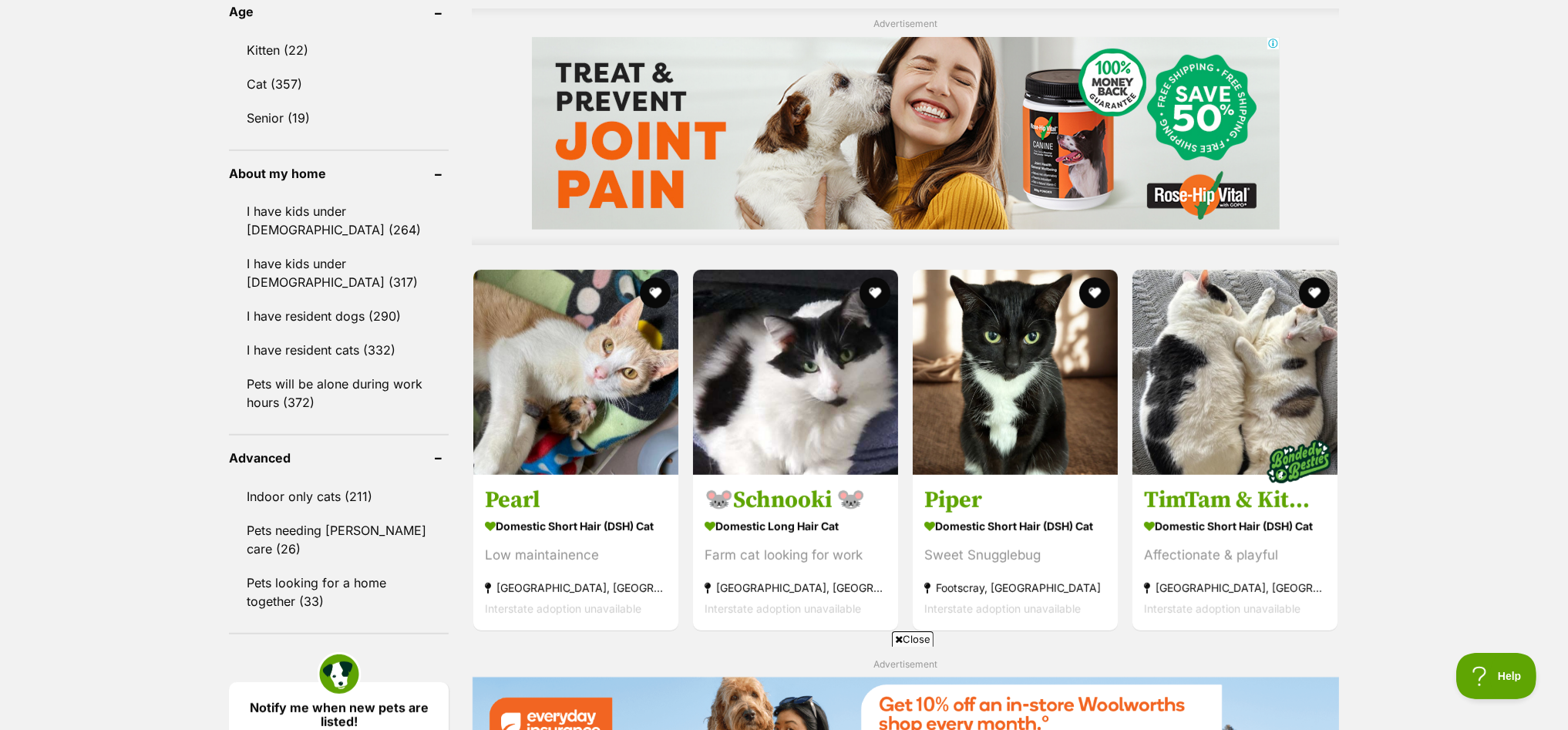
scroll to position [1349, 0]
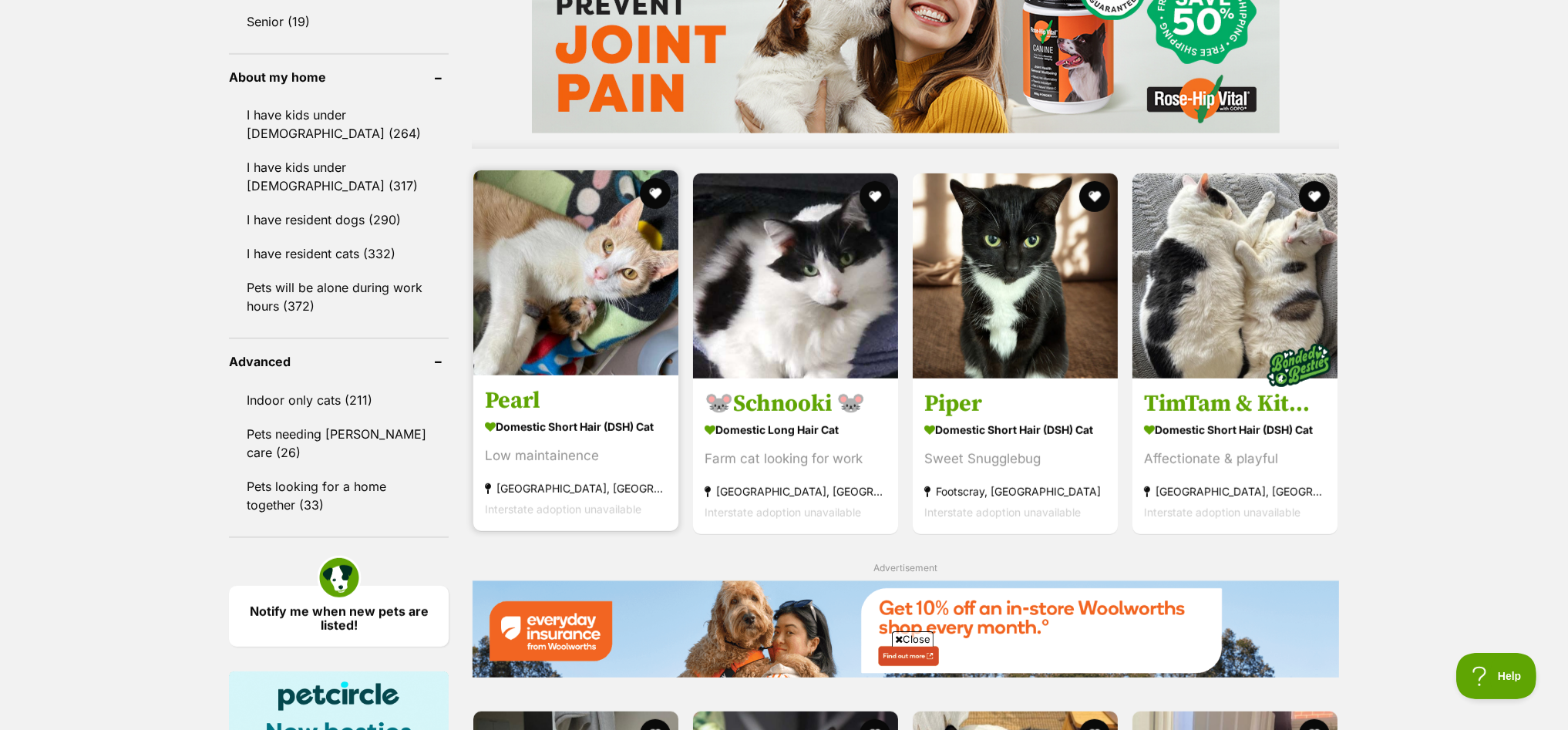
click at [563, 306] on img at bounding box center [576, 272] width 205 height 205
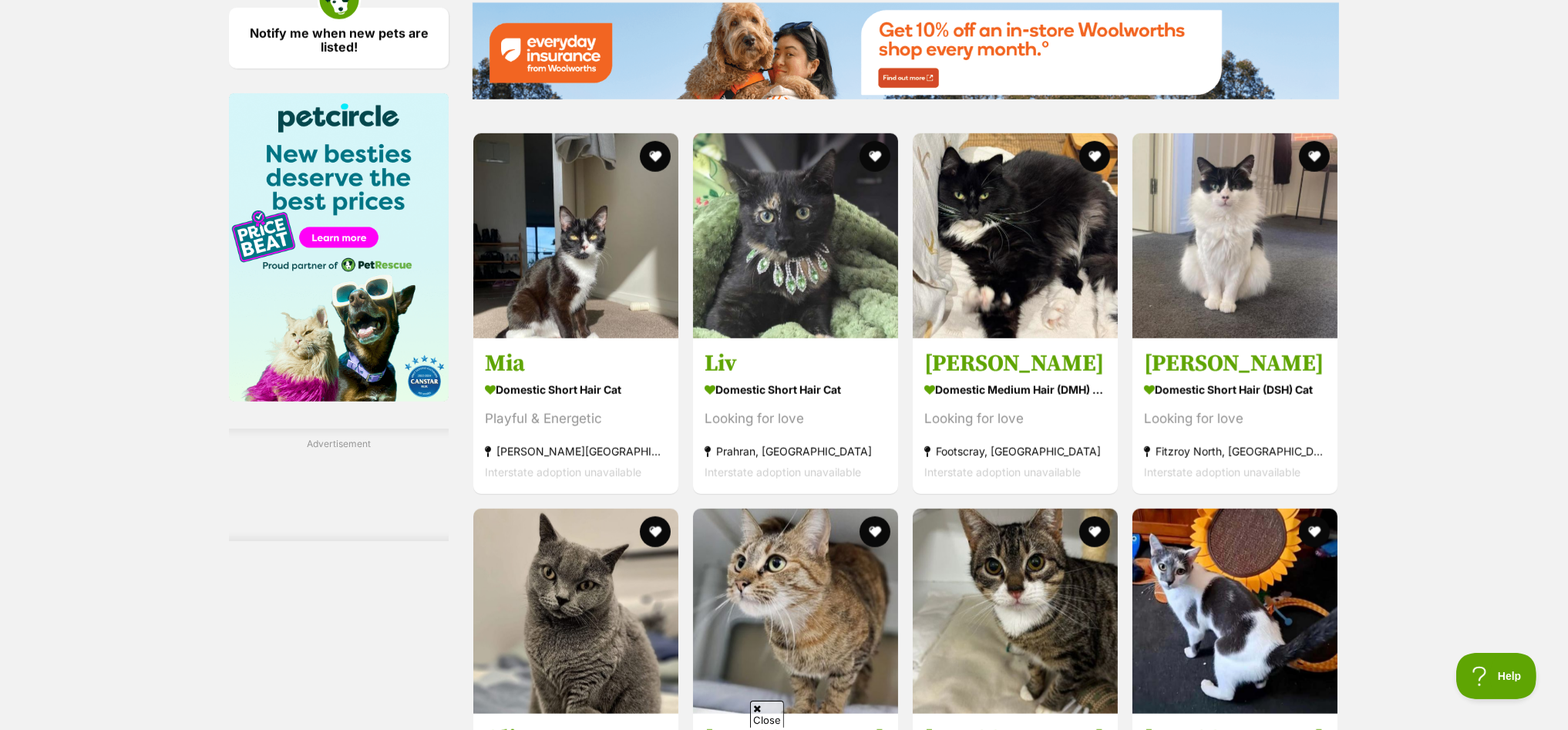
scroll to position [0, 0]
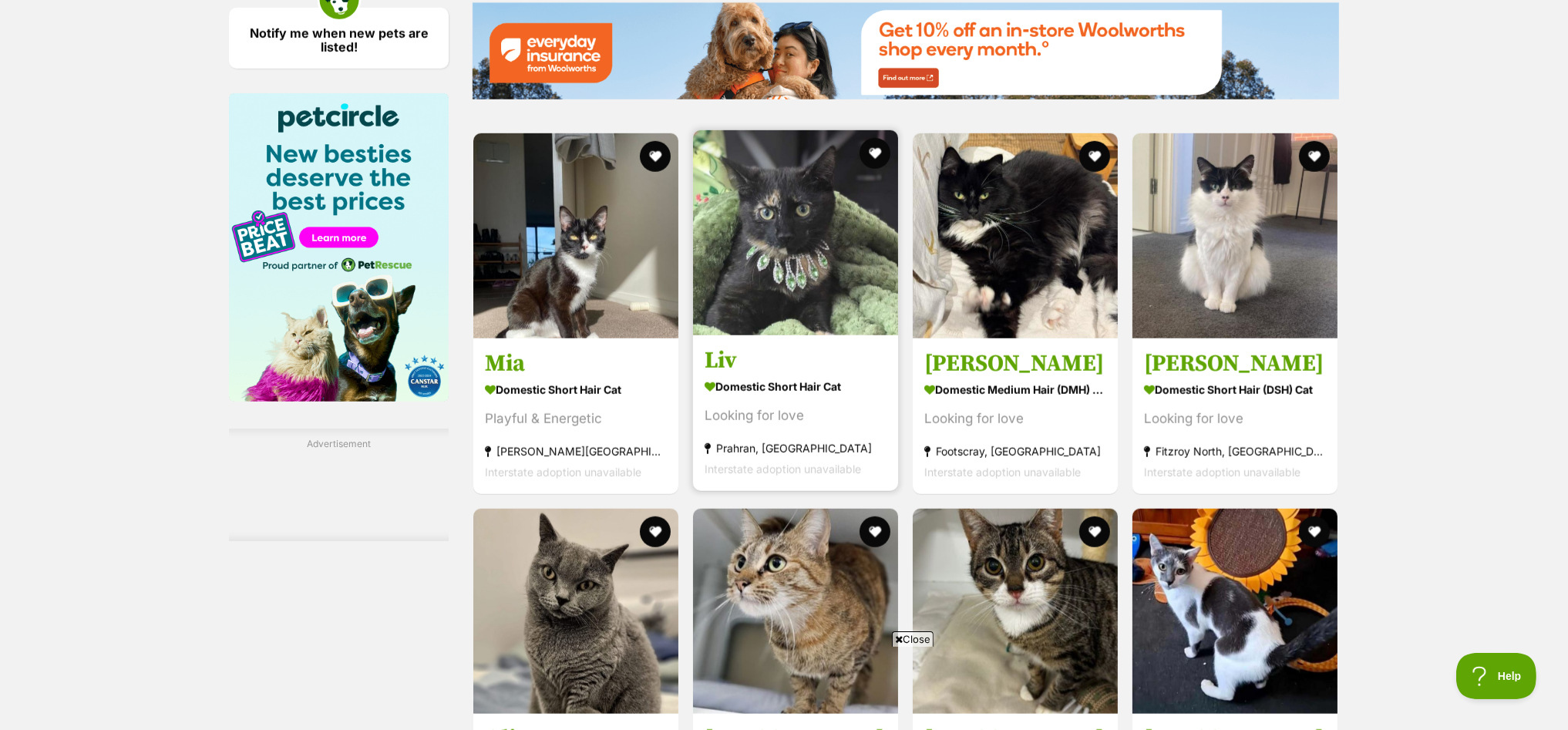
click at [780, 200] on img at bounding box center [795, 233] width 205 height 205
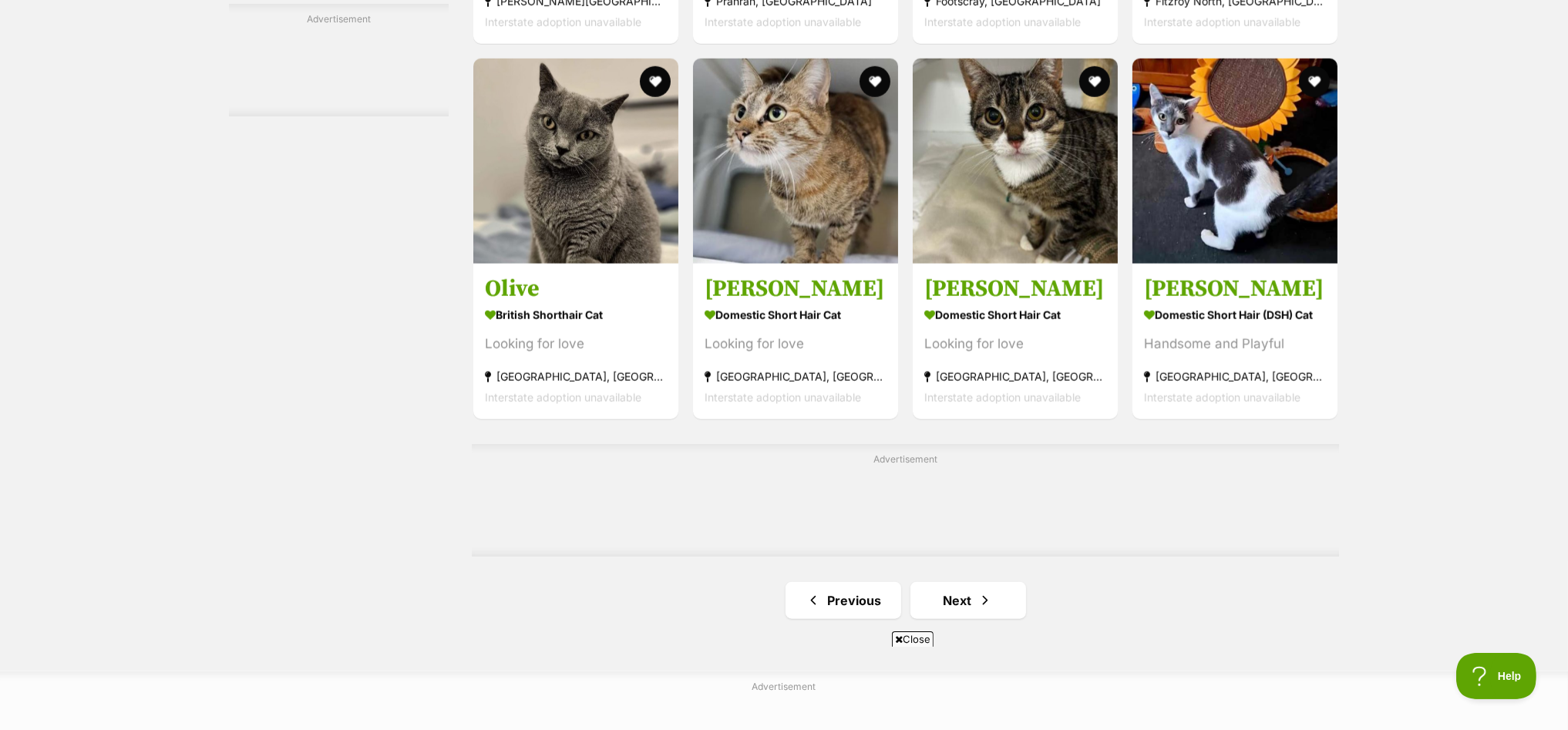
scroll to position [2699, 0]
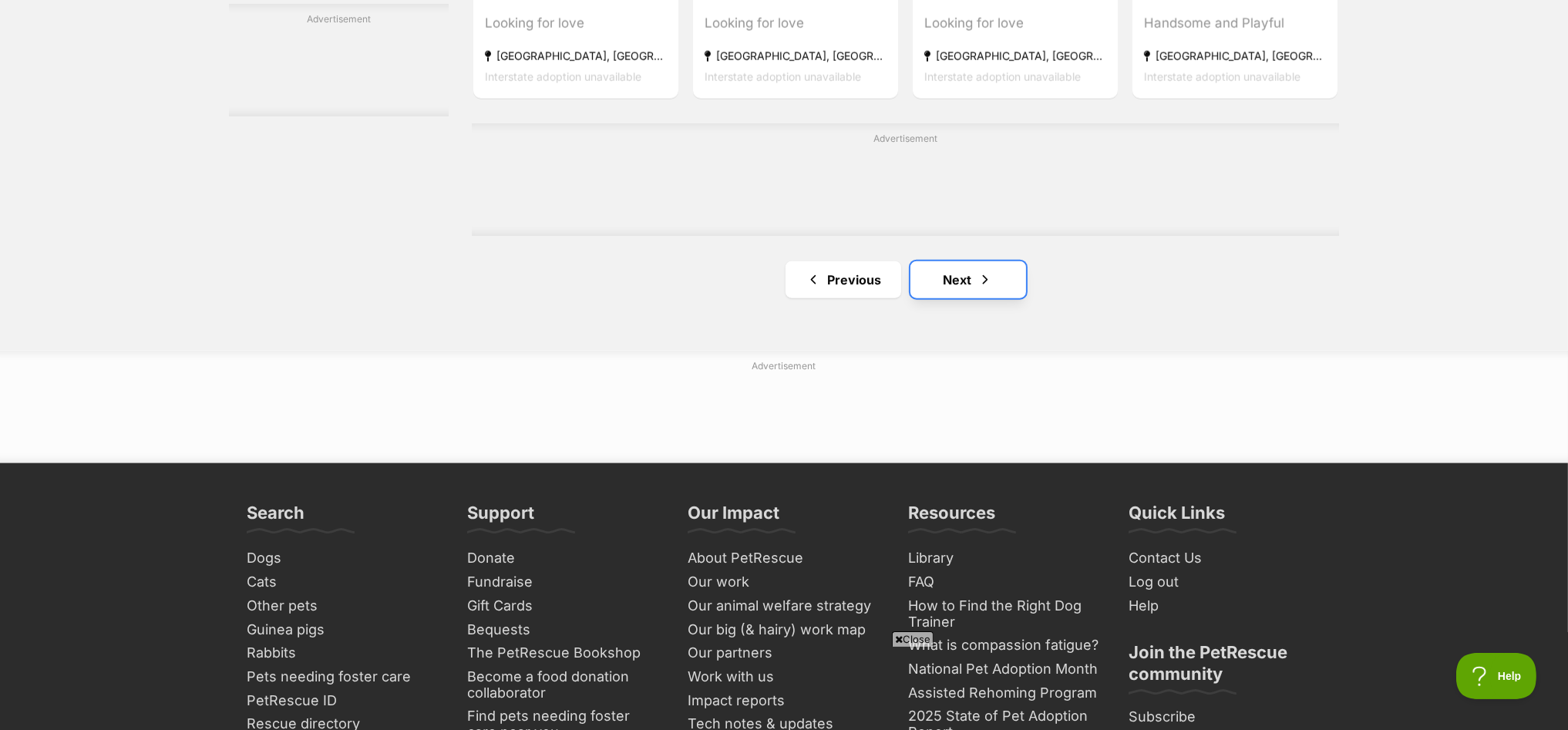
click at [954, 287] on link "Next" at bounding box center [968, 280] width 115 height 37
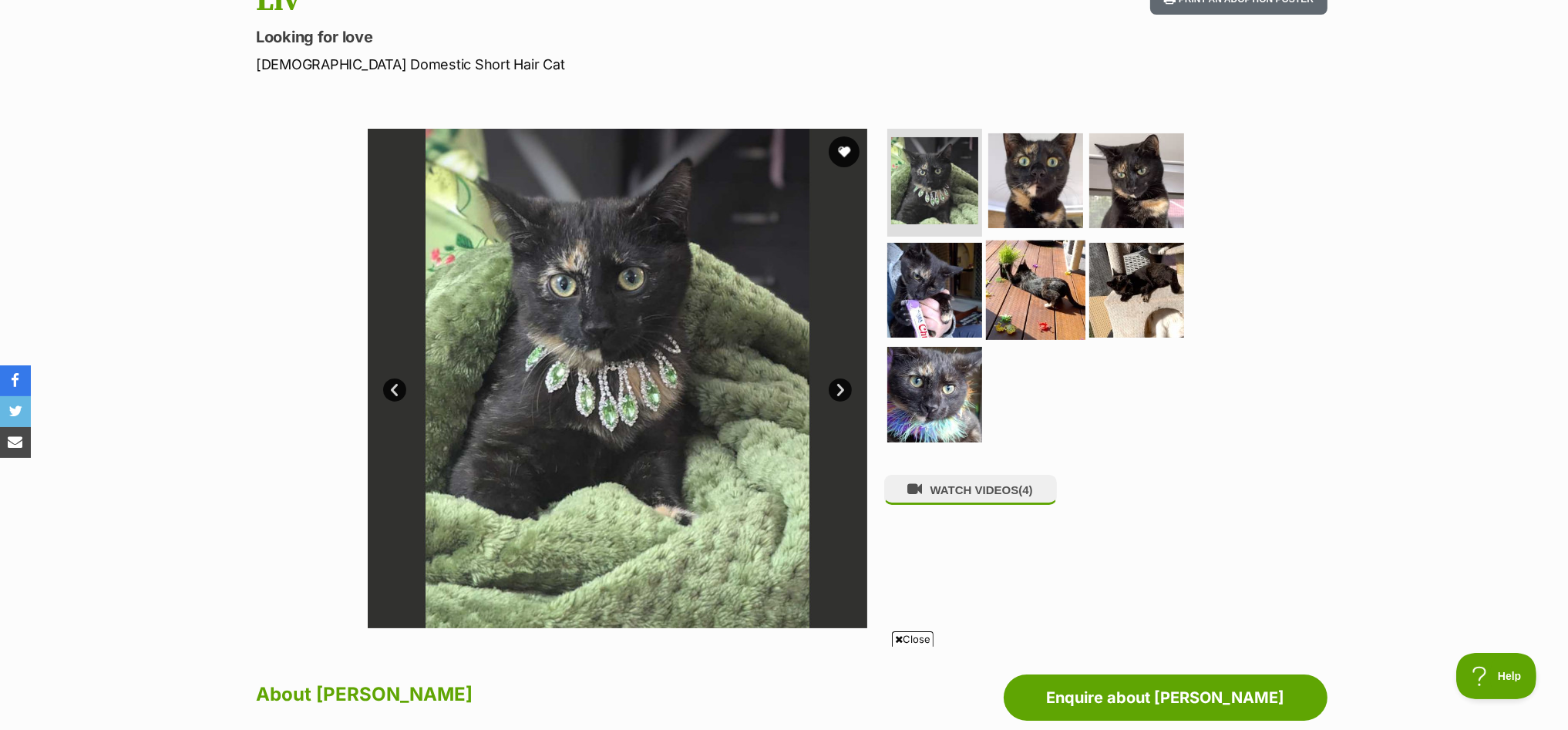
click at [1036, 279] on img at bounding box center [1035, 289] width 99 height 99
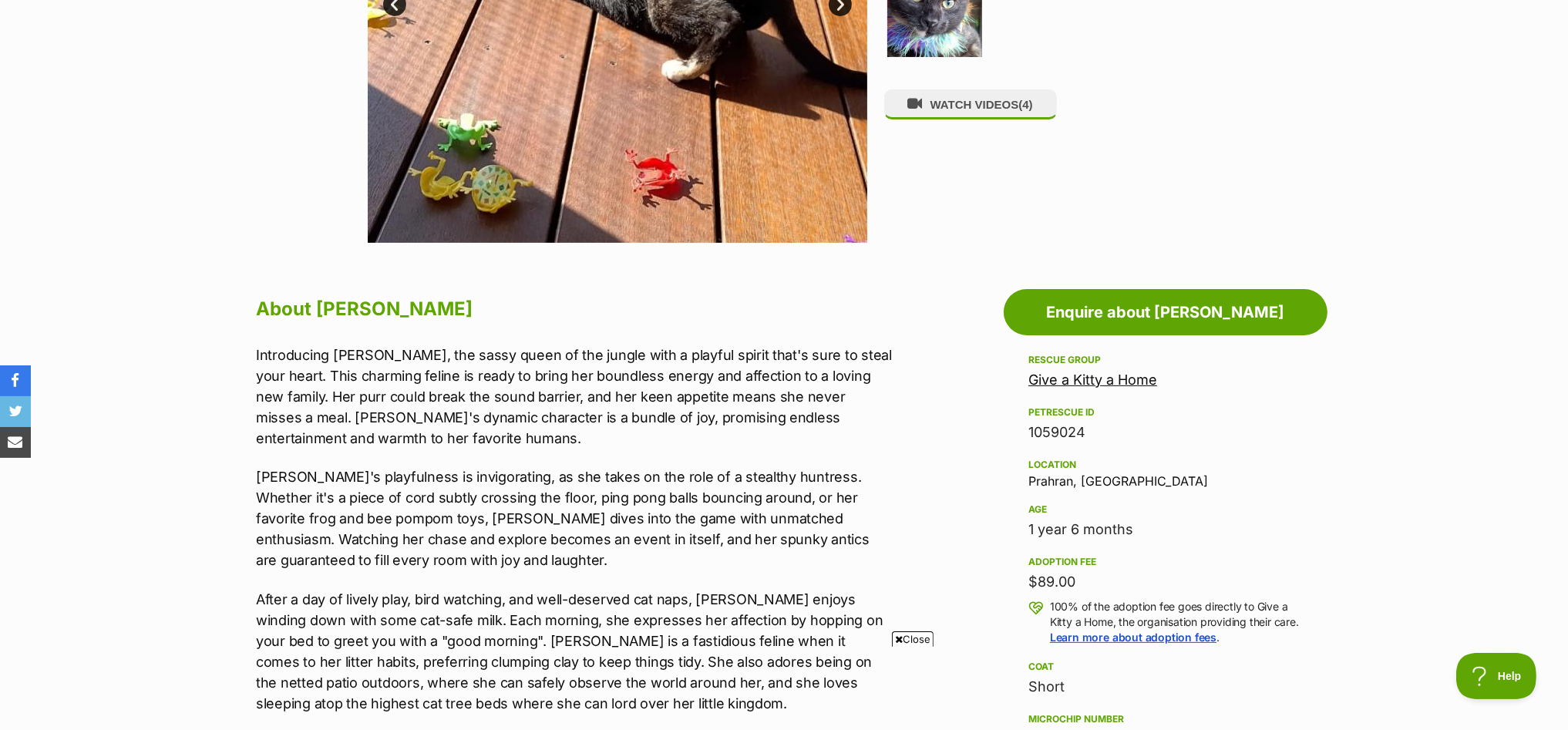
scroll to position [192, 0]
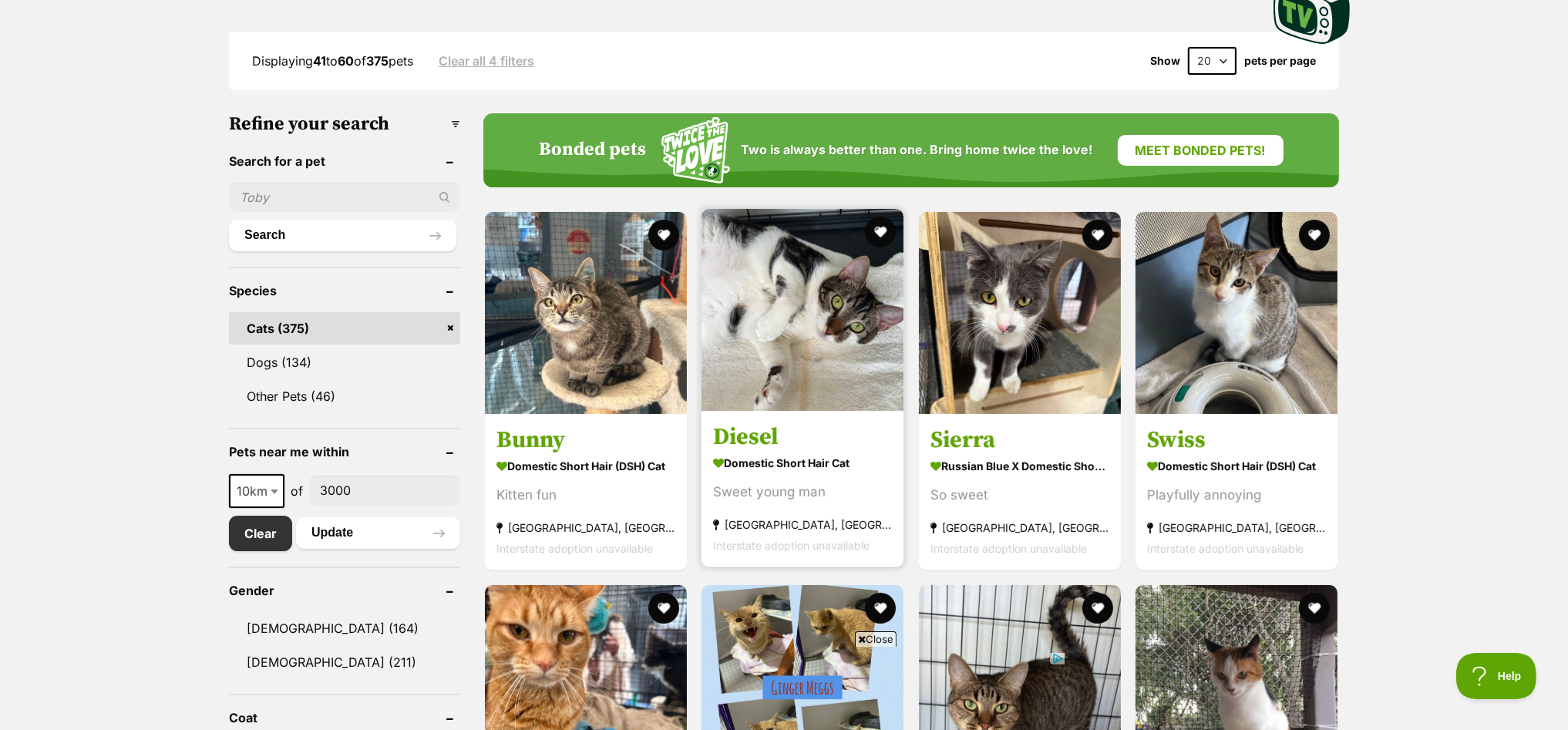
click at [767, 309] on img at bounding box center [802, 310] width 202 height 202
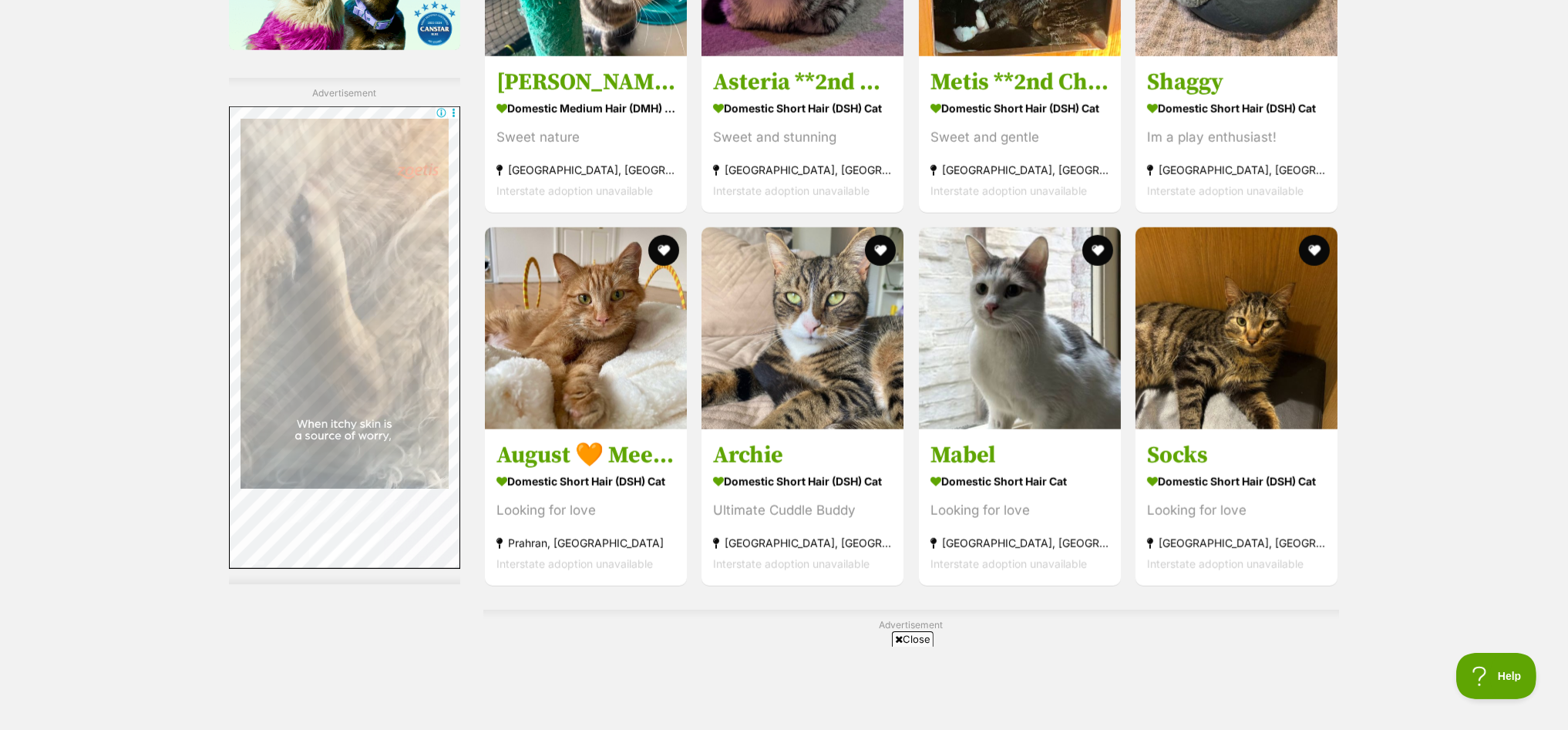
scroll to position [2313, 0]
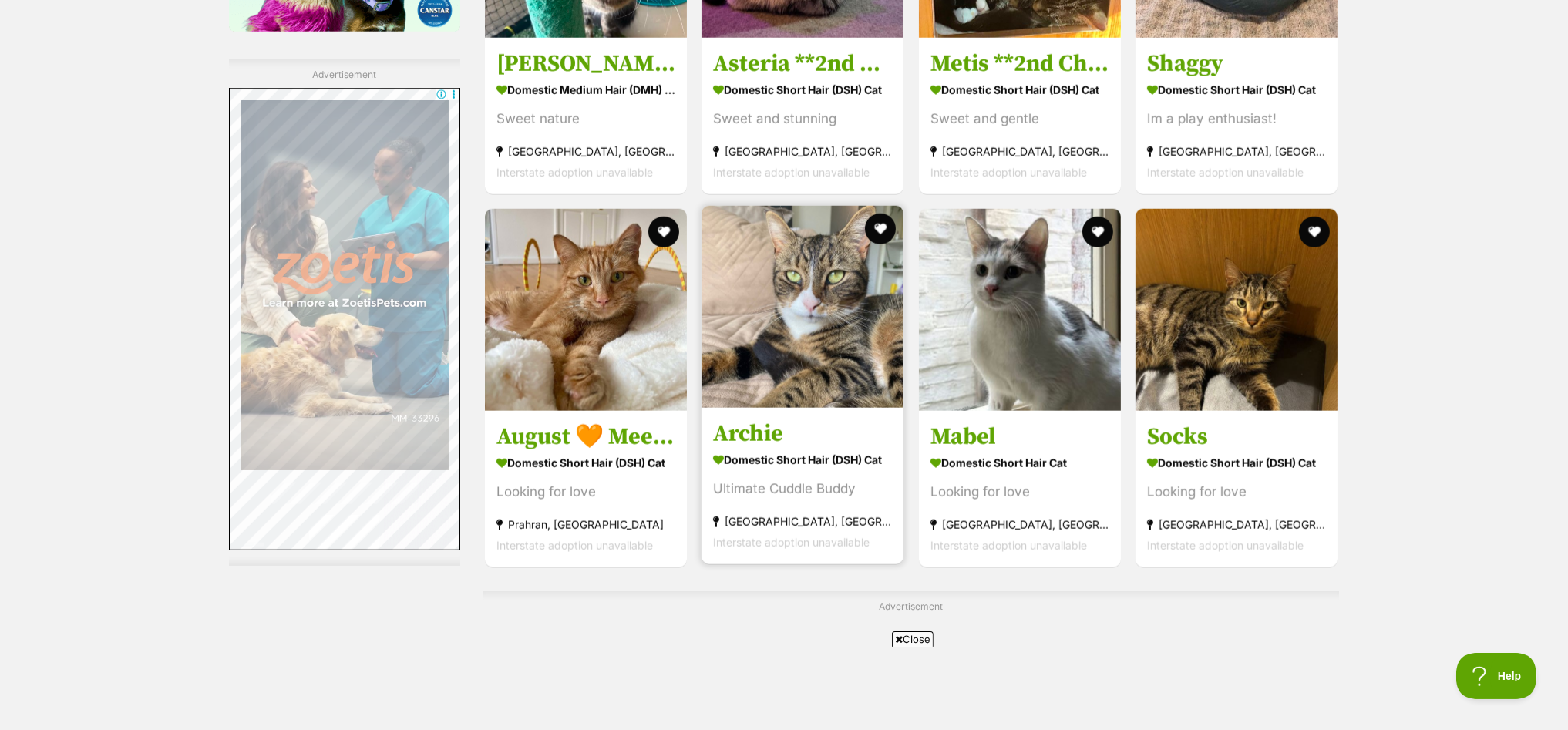
click at [822, 298] on img at bounding box center [802, 307] width 202 height 202
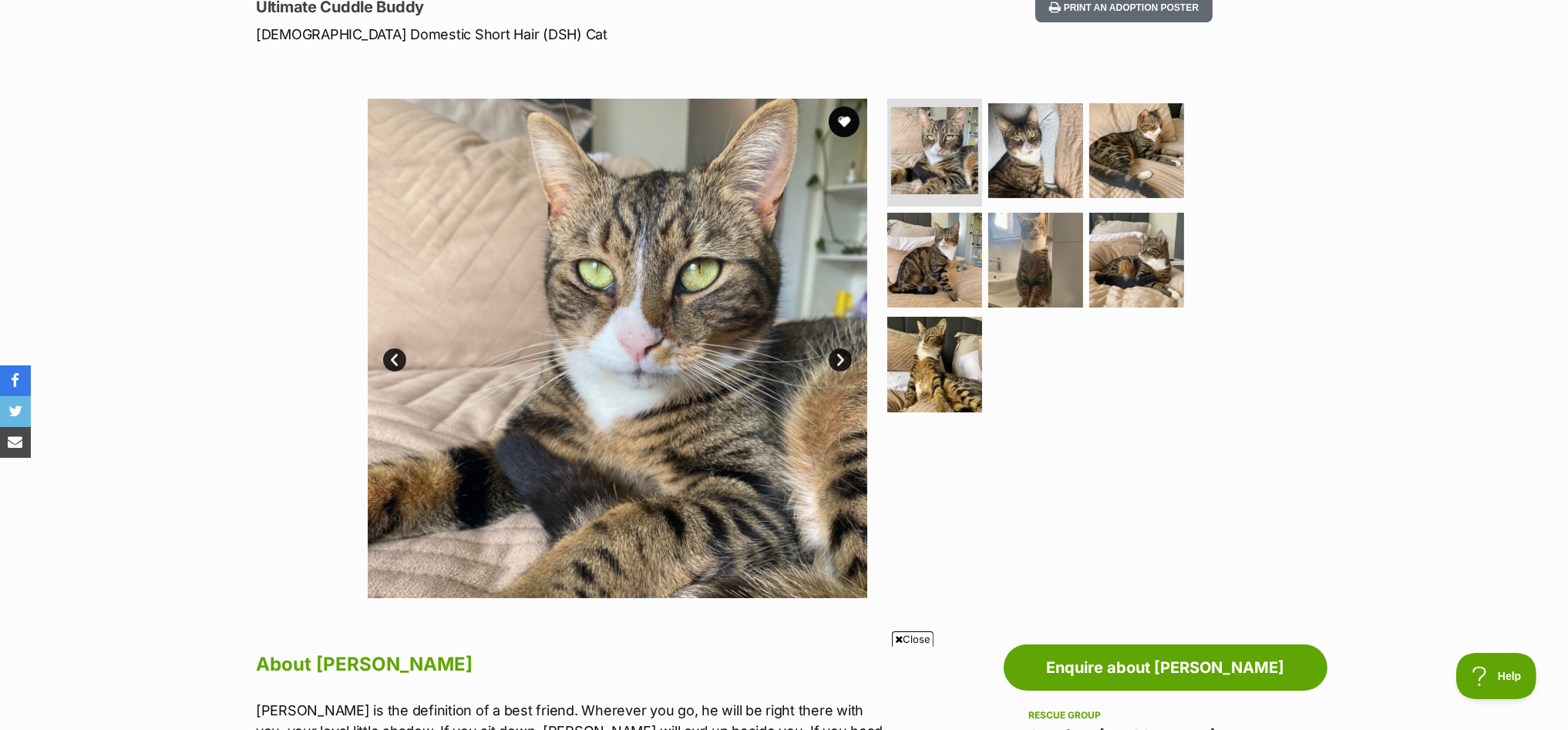
scroll to position [481, 0]
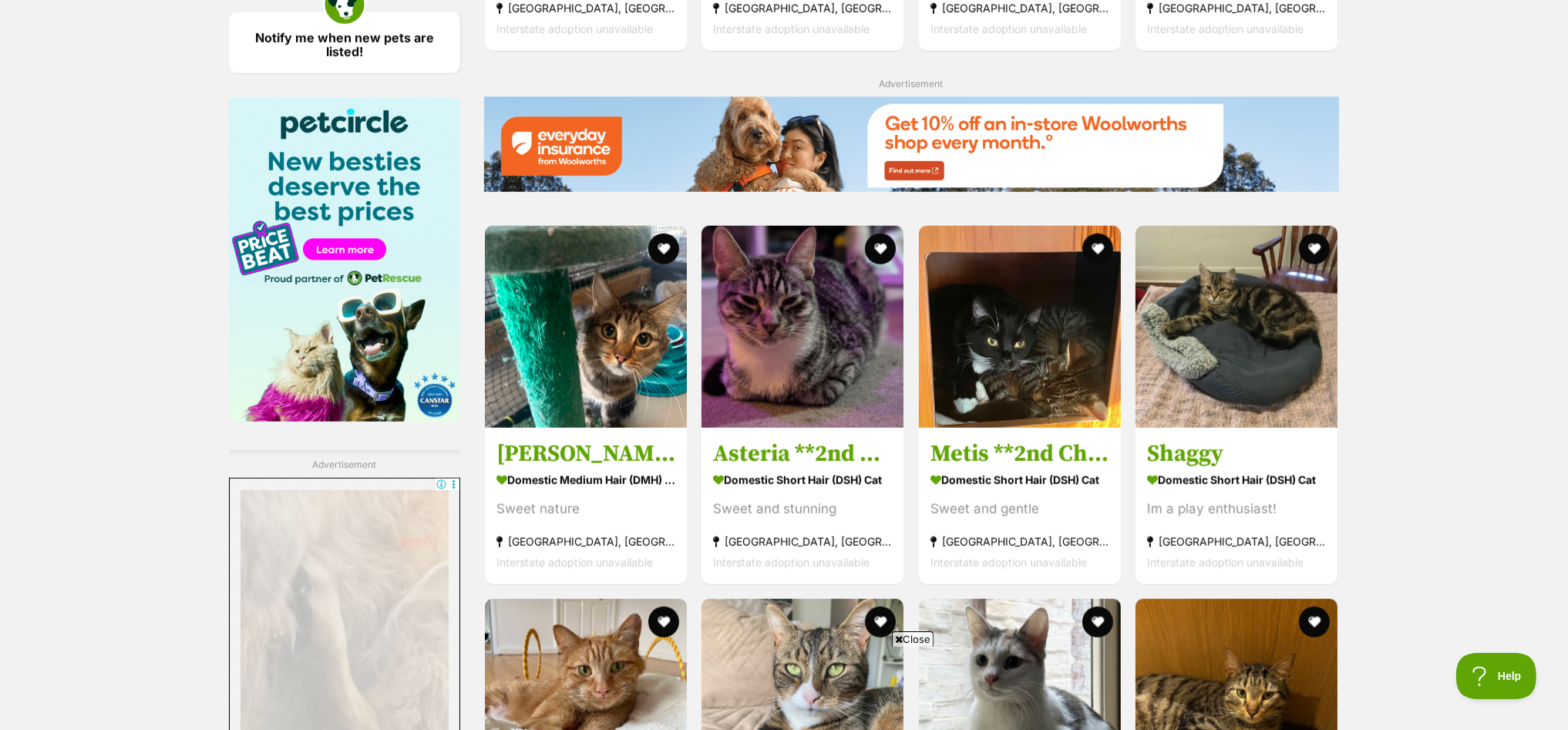
scroll to position [2308, 0]
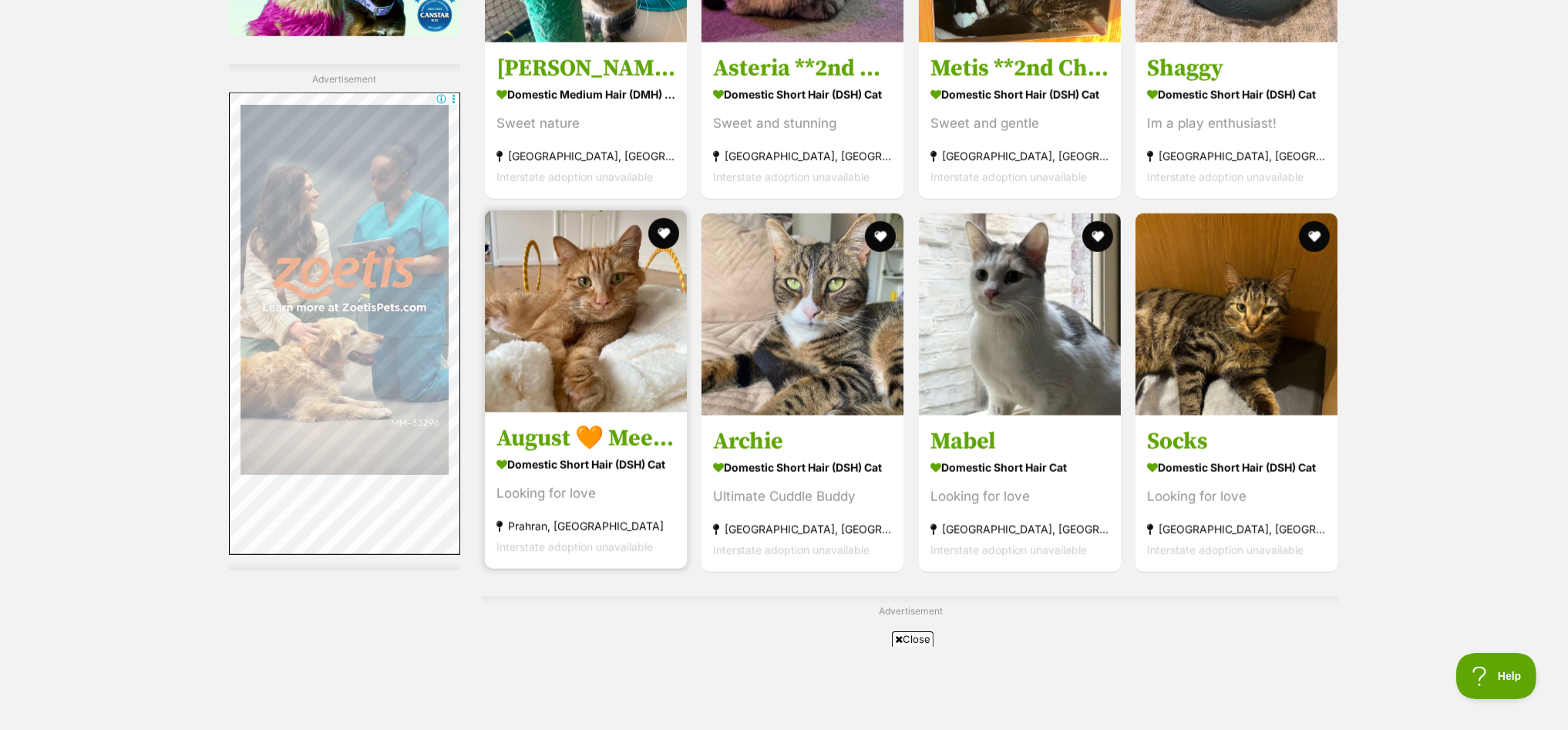
click at [563, 291] on img at bounding box center [586, 312] width 202 height 202
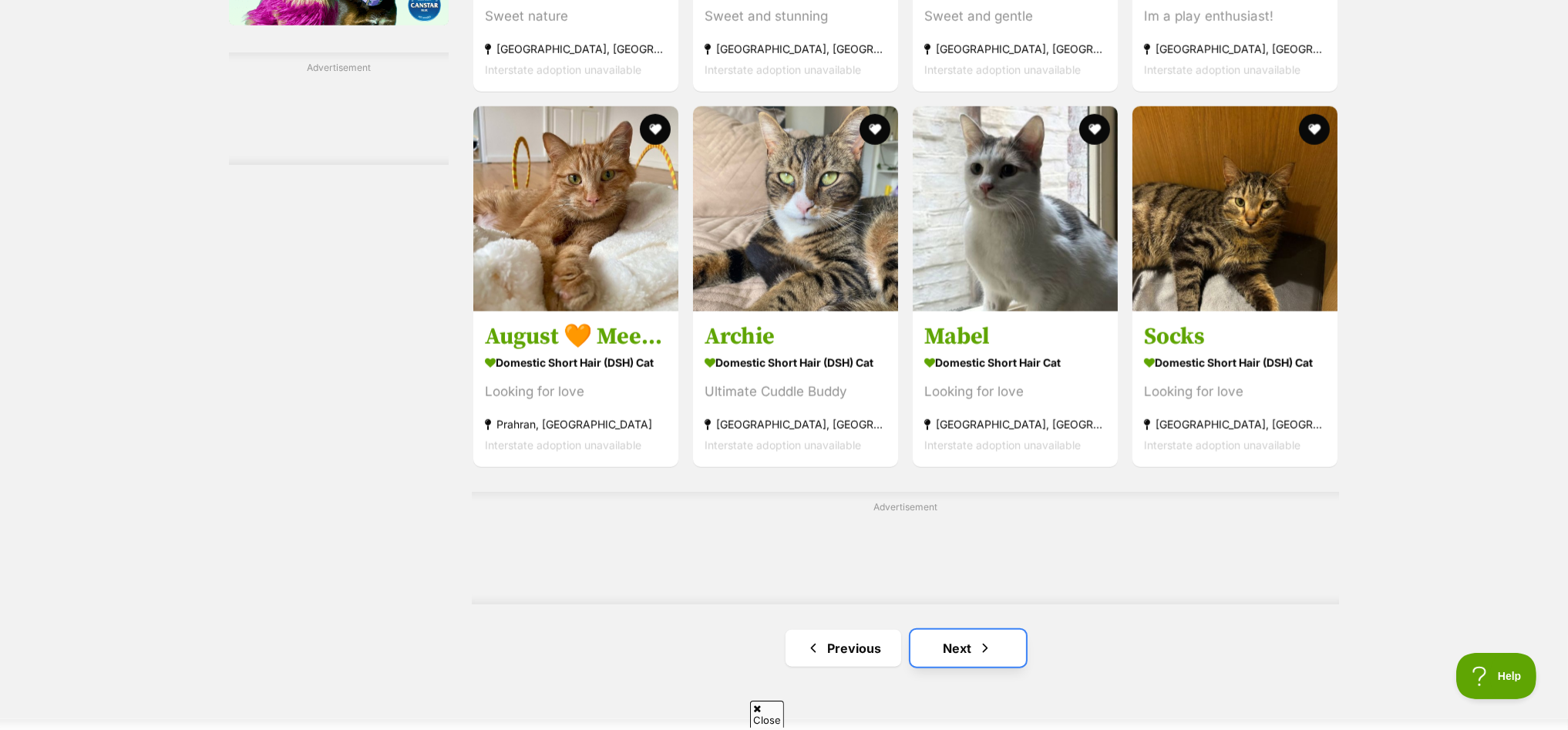
click at [969, 630] on link "Next" at bounding box center [968, 648] width 115 height 37
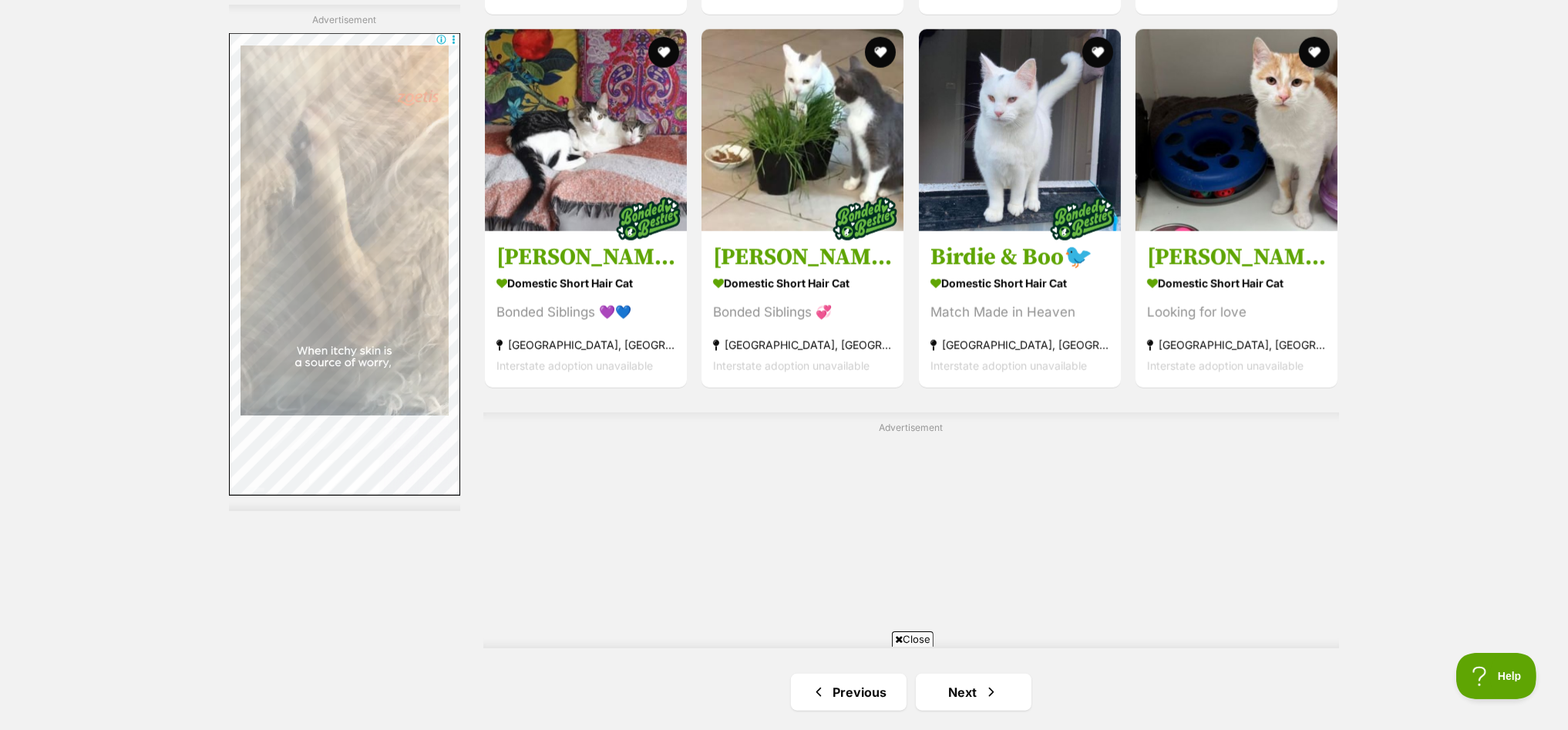
scroll to position [2409, 0]
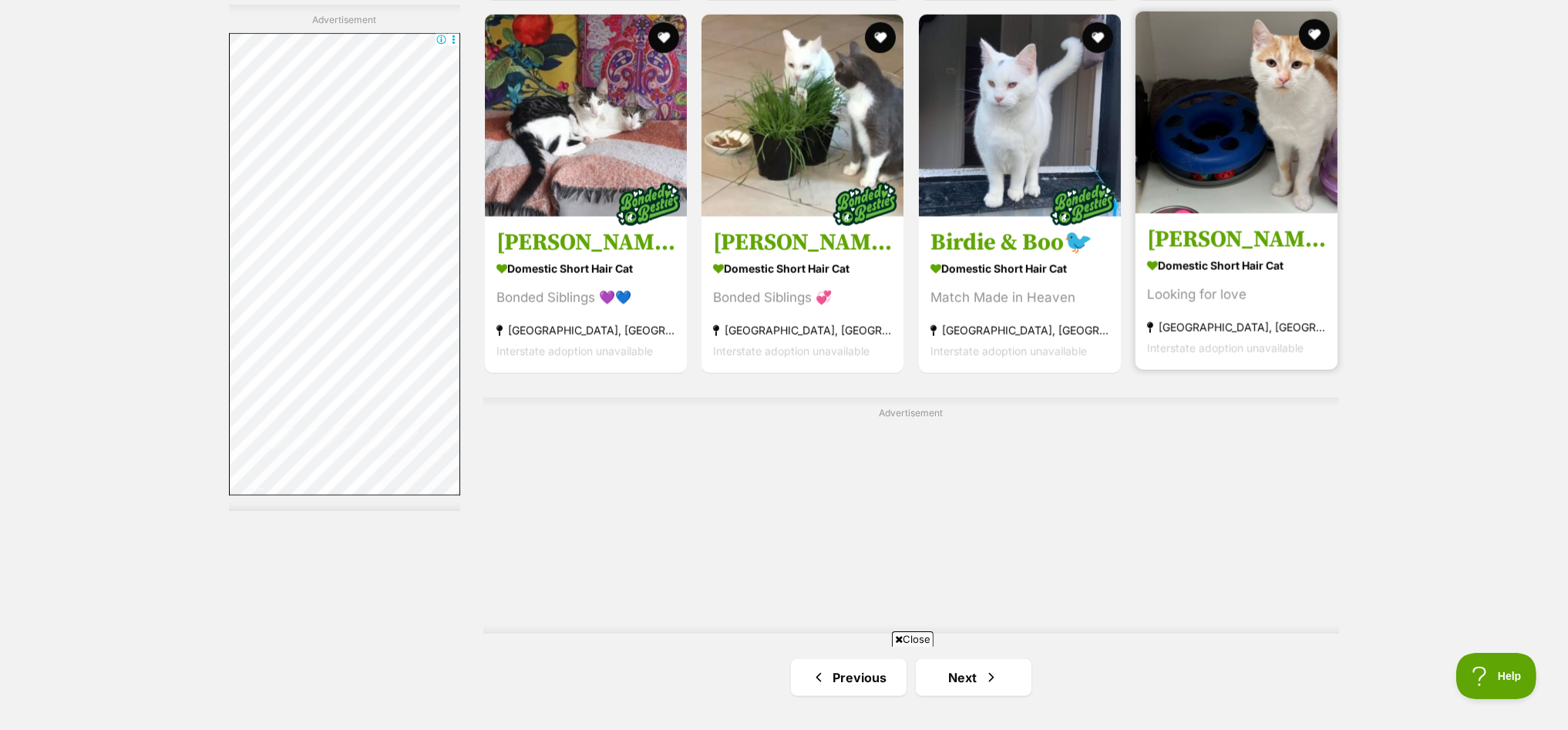
click at [1316, 113] on img at bounding box center [1237, 113] width 202 height 202
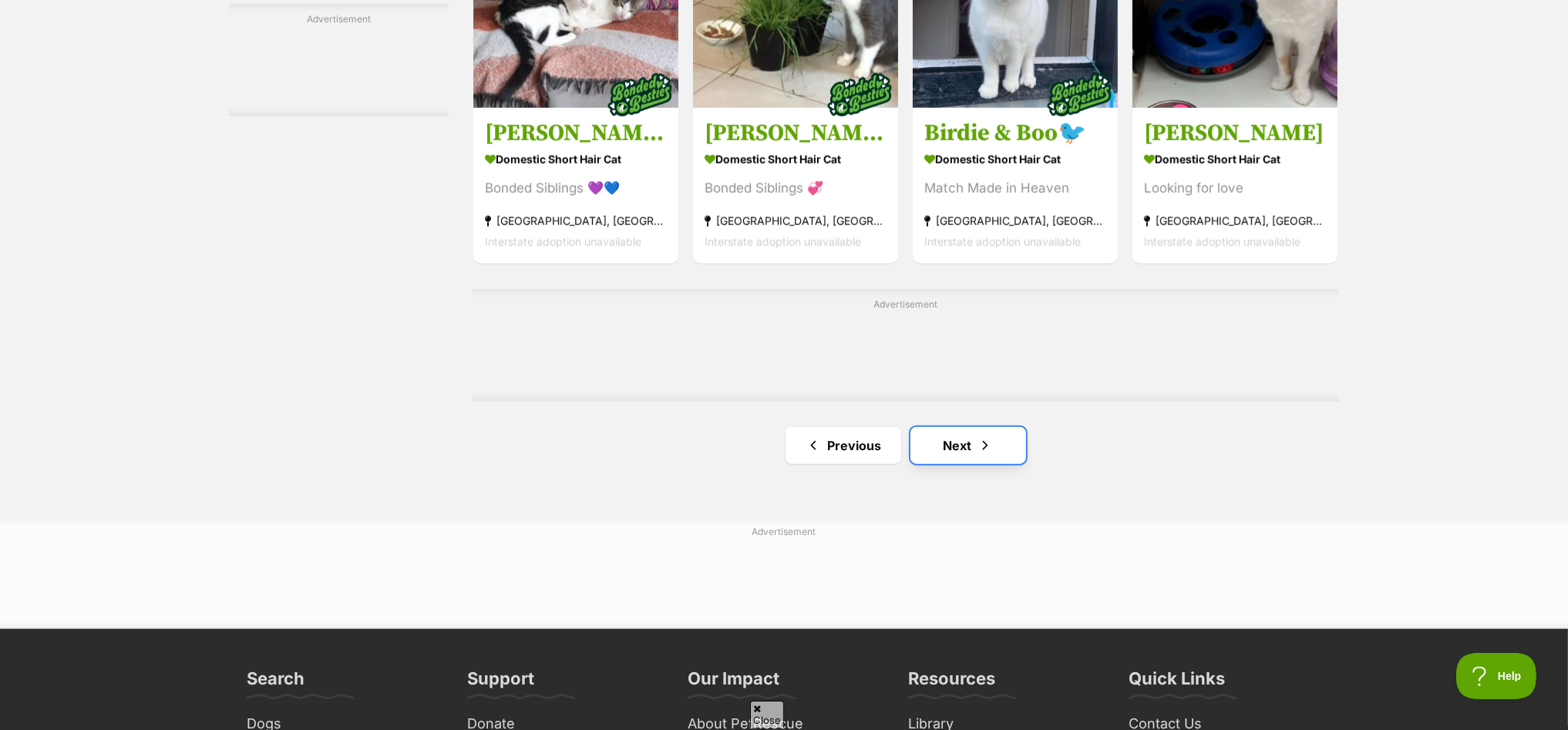
click at [966, 427] on link "Next" at bounding box center [968, 445] width 115 height 37
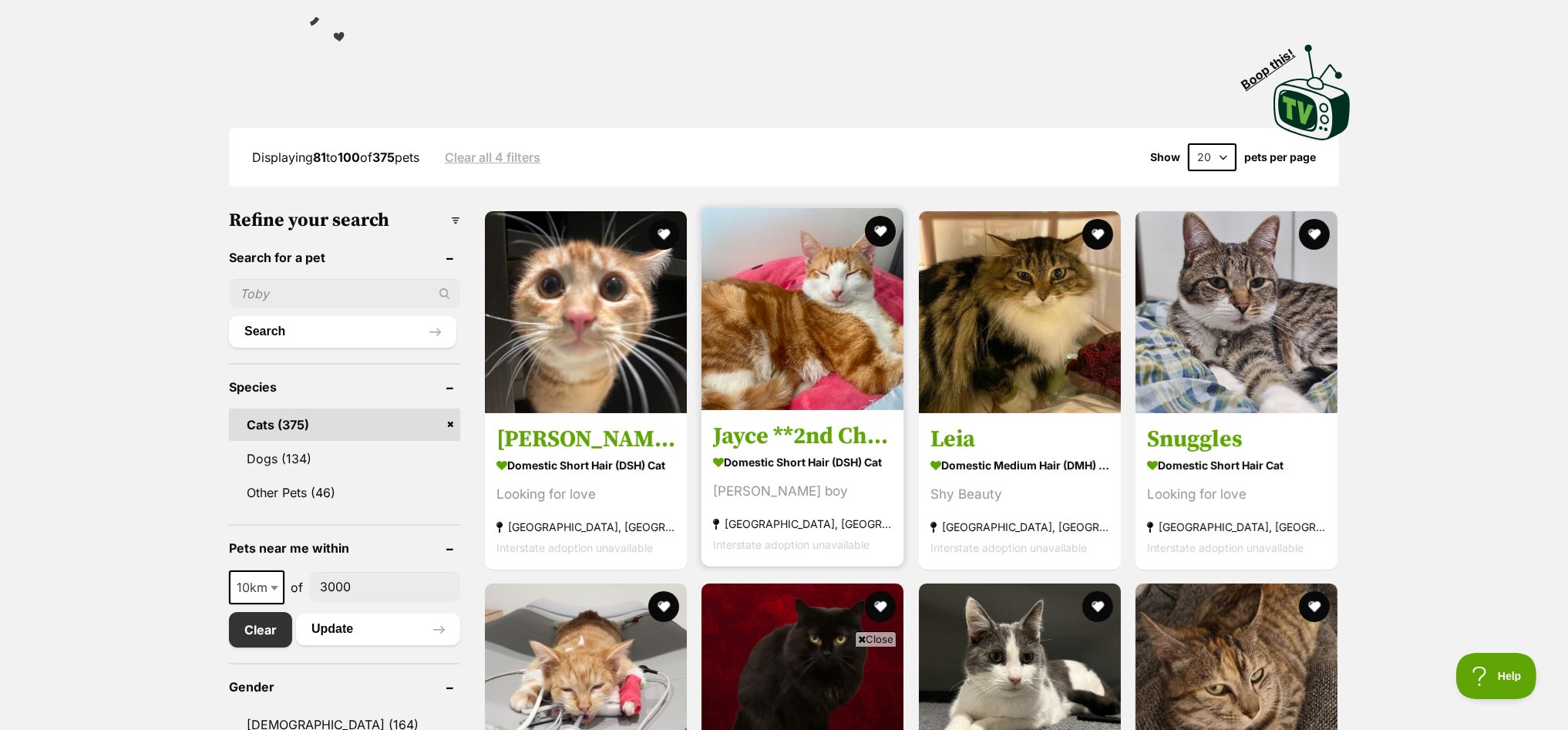
click at [775, 318] on img at bounding box center [802, 309] width 202 height 202
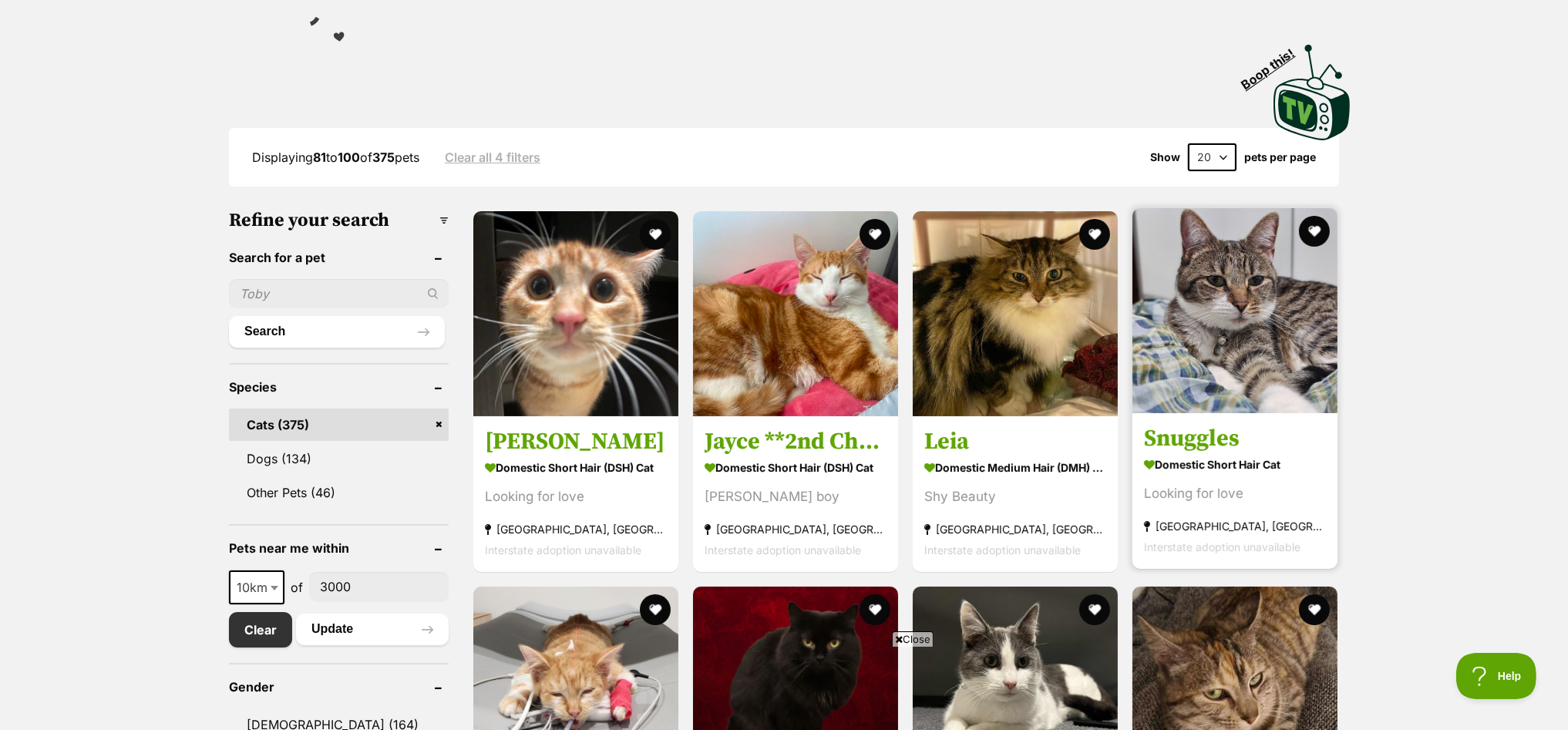
click at [1223, 298] on img at bounding box center [1234, 310] width 205 height 205
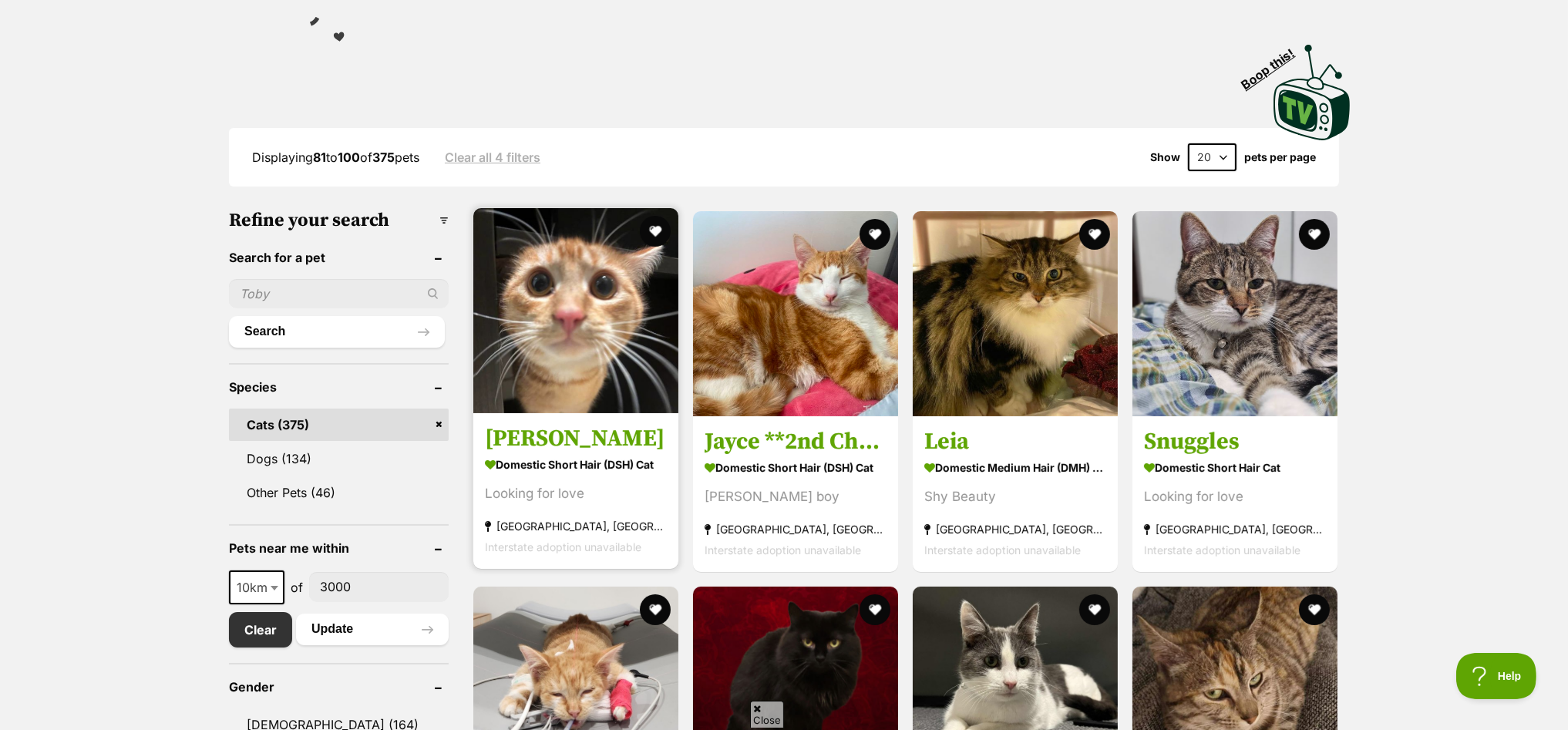
click at [575, 302] on img at bounding box center [576, 310] width 205 height 205
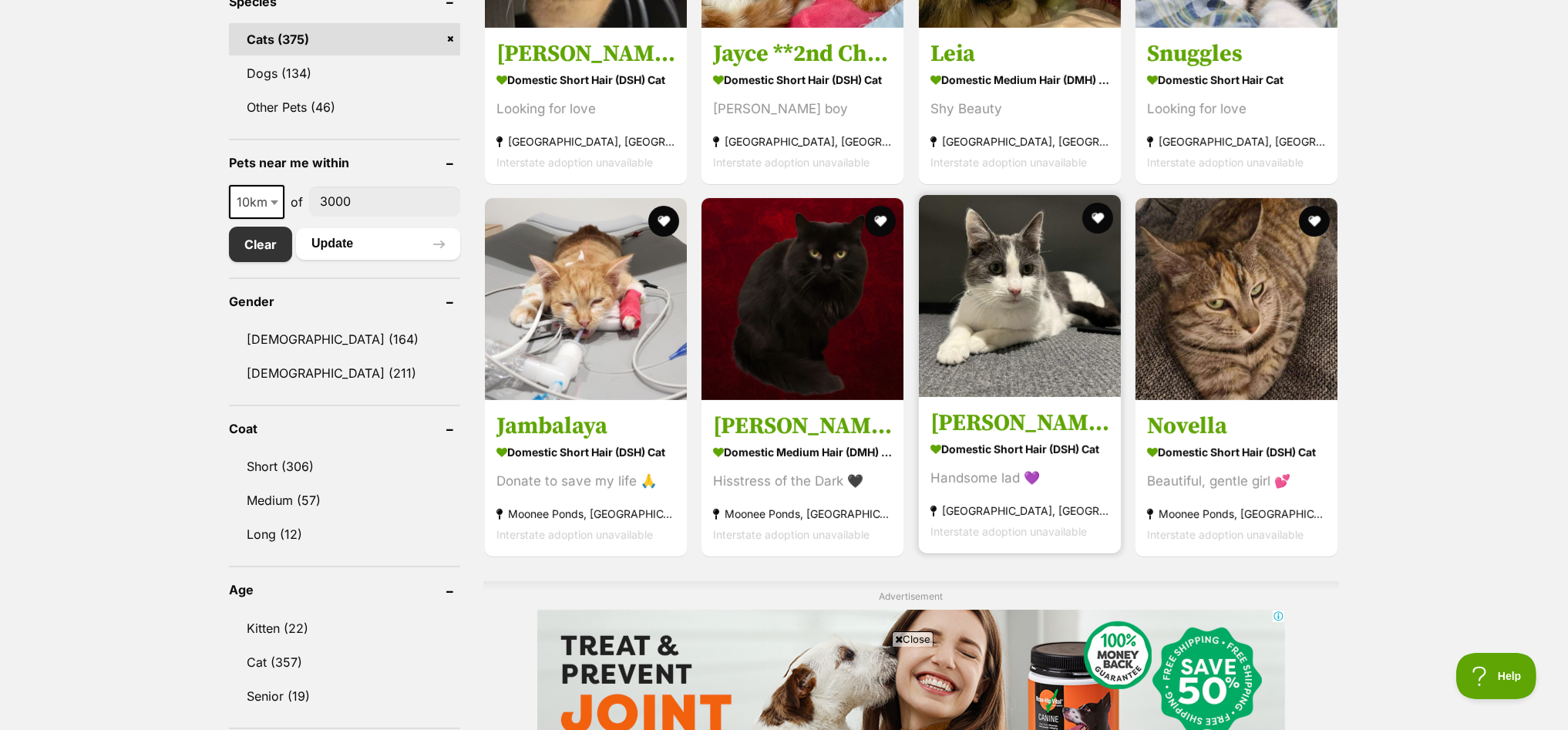
click at [1058, 278] on img at bounding box center [1020, 296] width 202 height 202
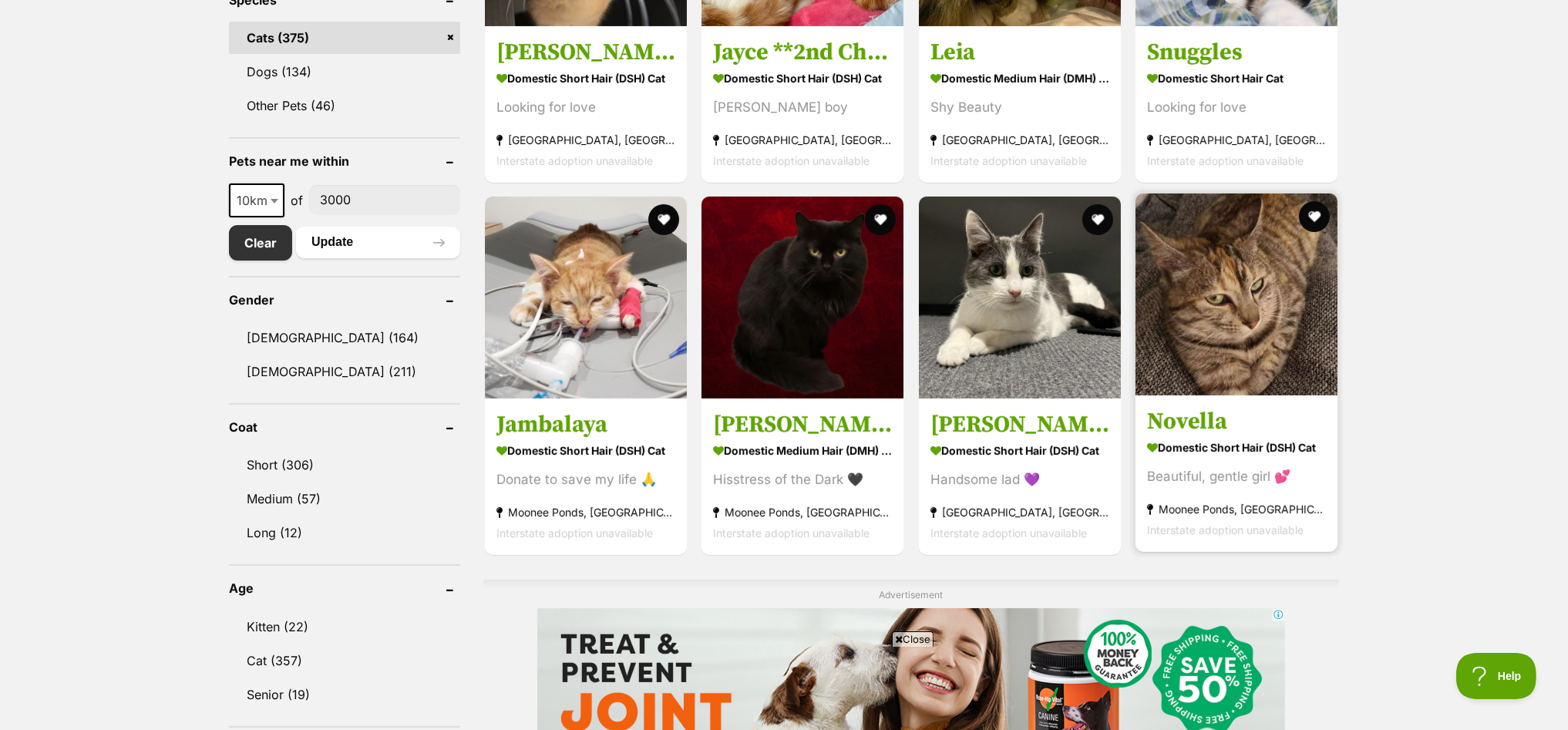
click at [1249, 266] on img at bounding box center [1237, 295] width 202 height 202
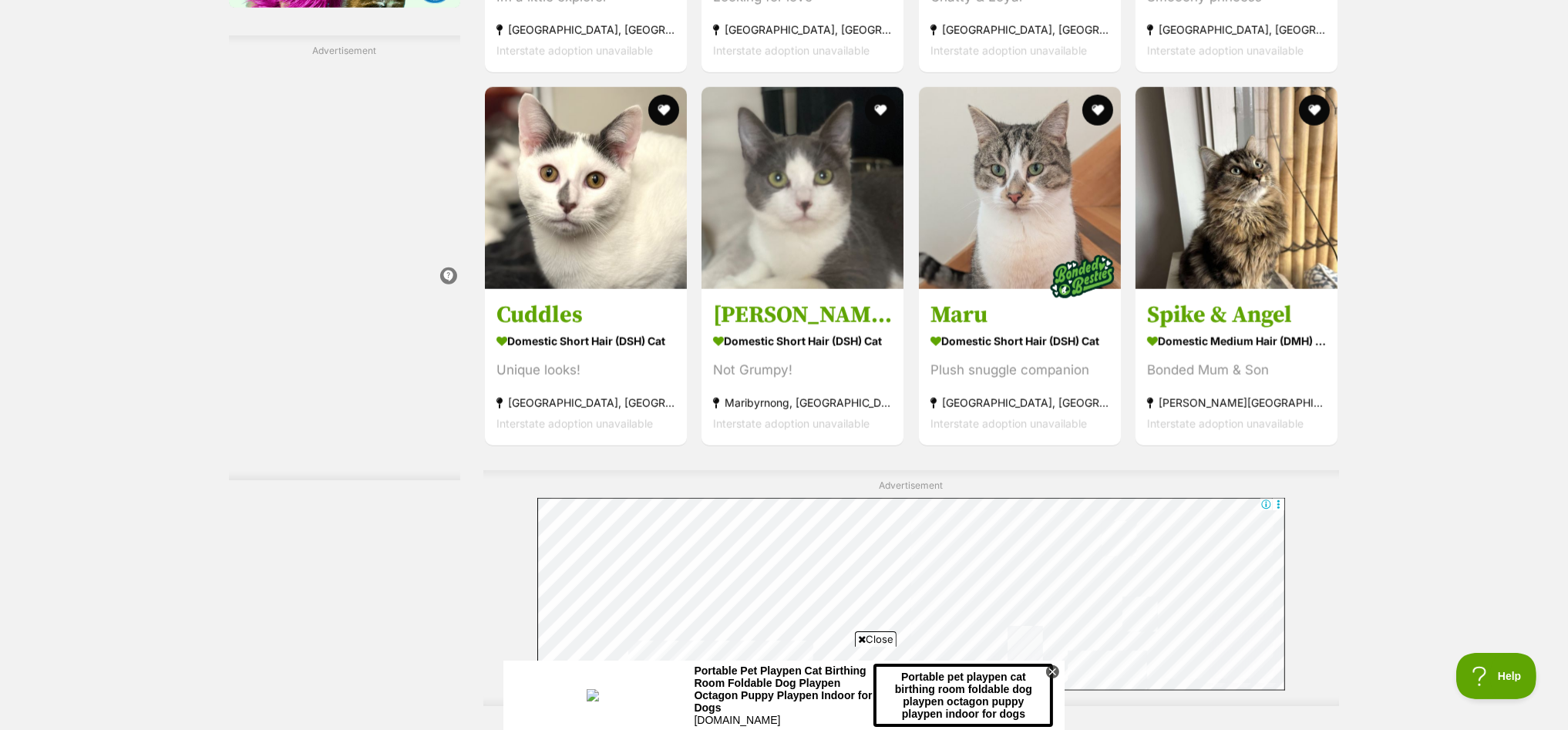
scroll to position [2605, 0]
